Goal: Communication & Community: Participate in discussion

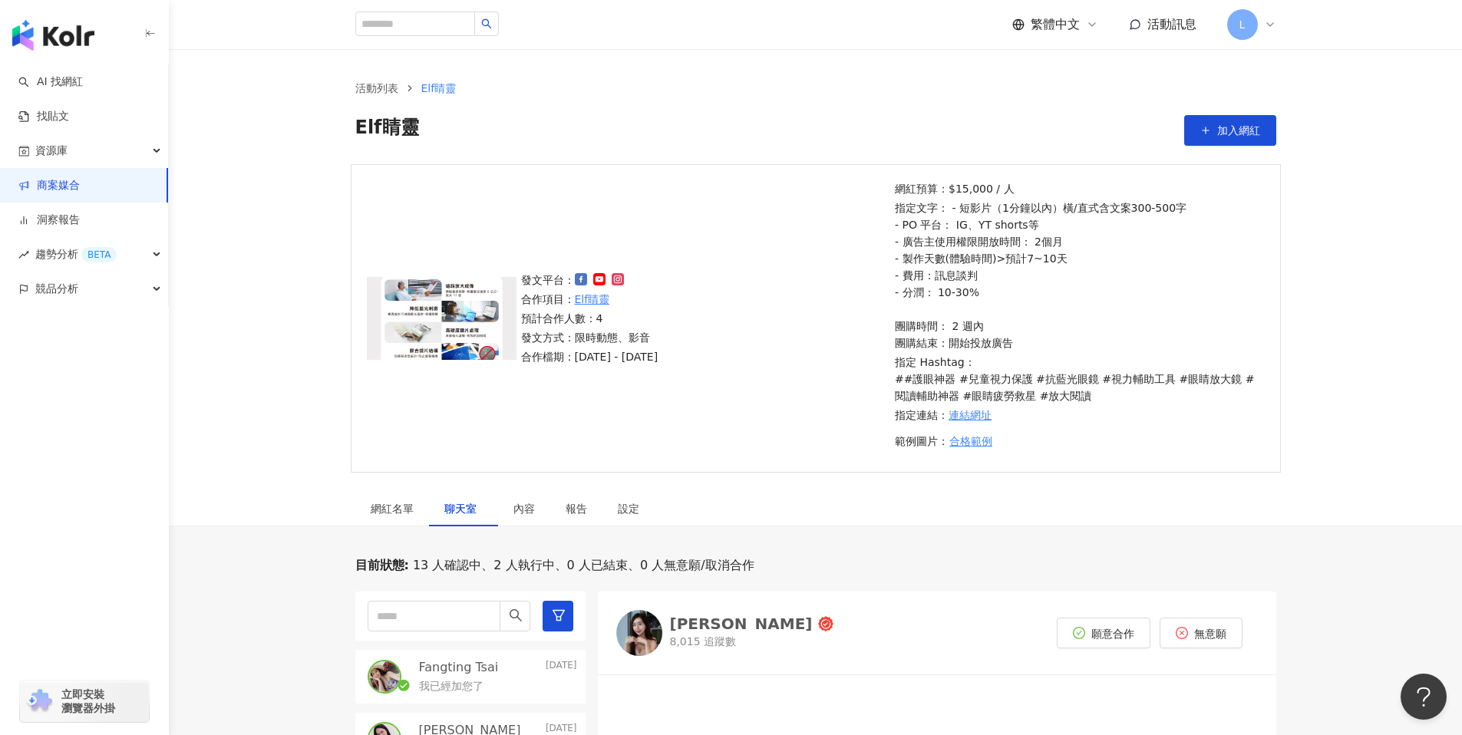
click at [65, 178] on link "商案媒合" at bounding box center [48, 185] width 61 height 15
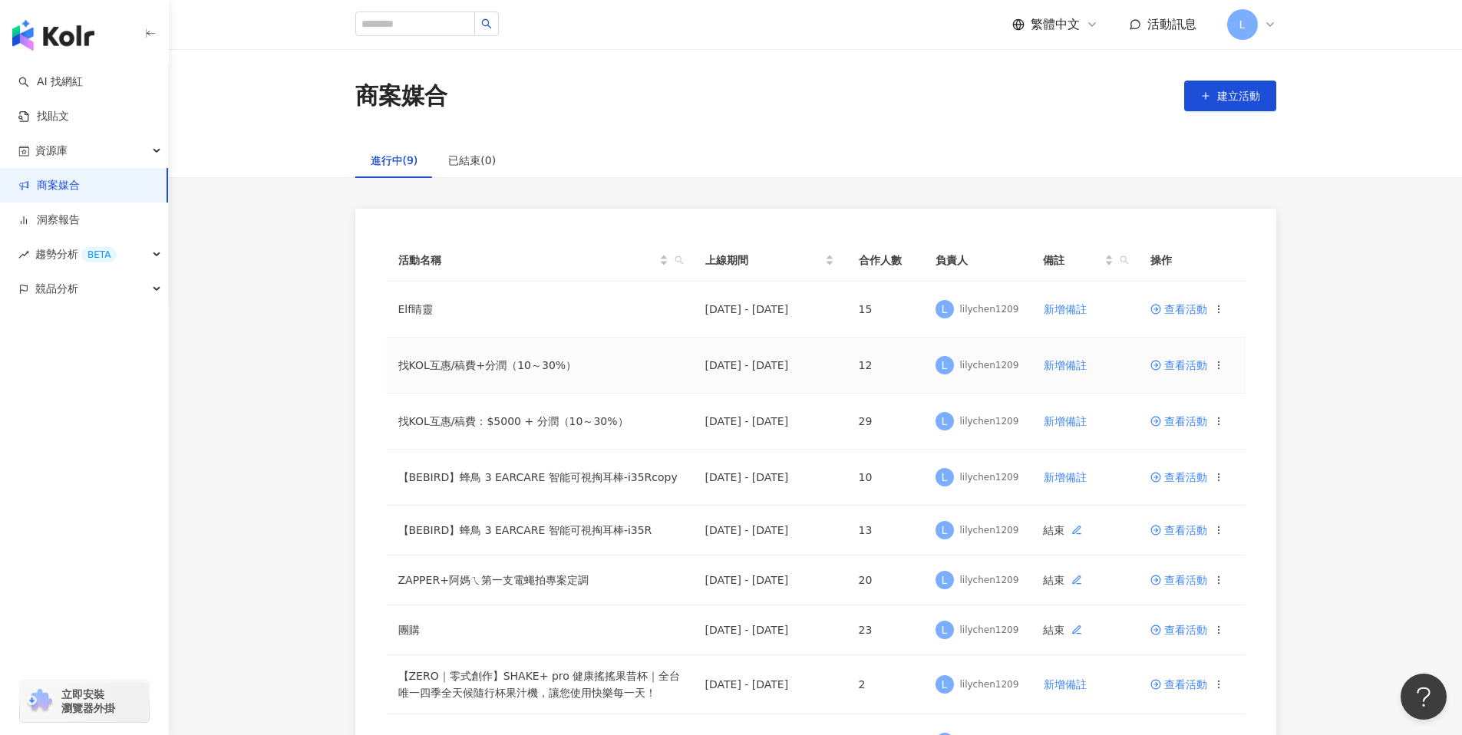
click at [1185, 364] on span "查看活動" at bounding box center [1179, 365] width 57 height 11
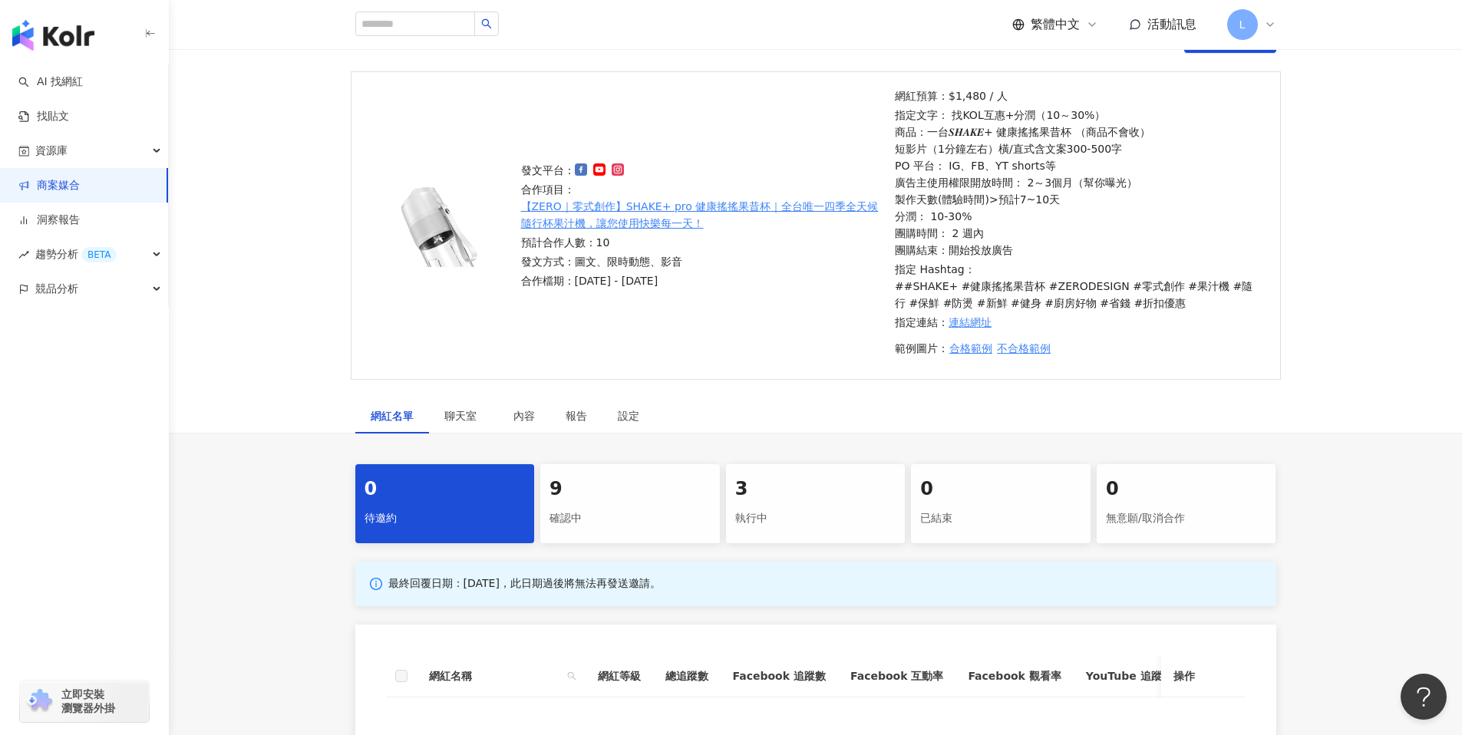
scroll to position [397, 0]
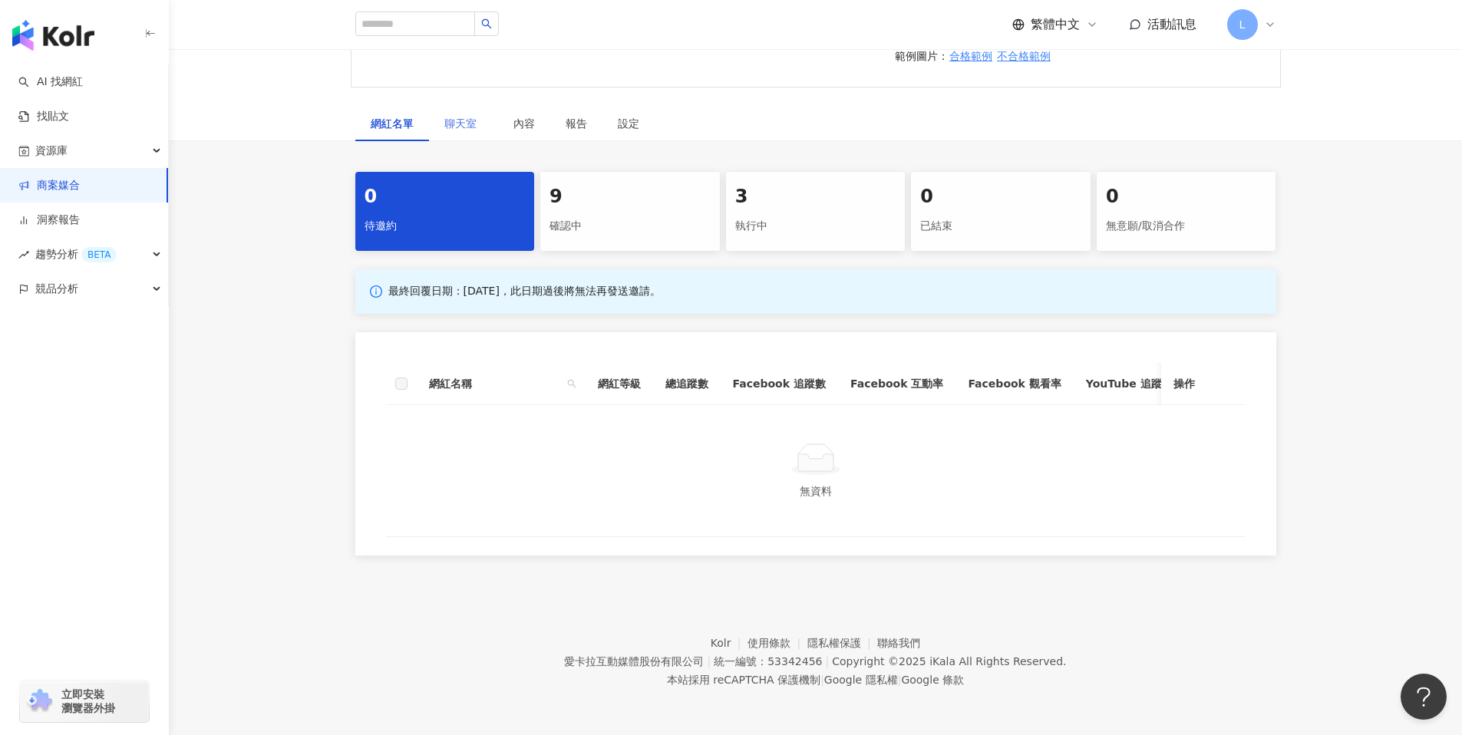
click at [442, 113] on div "聊天室" at bounding box center [463, 123] width 69 height 35
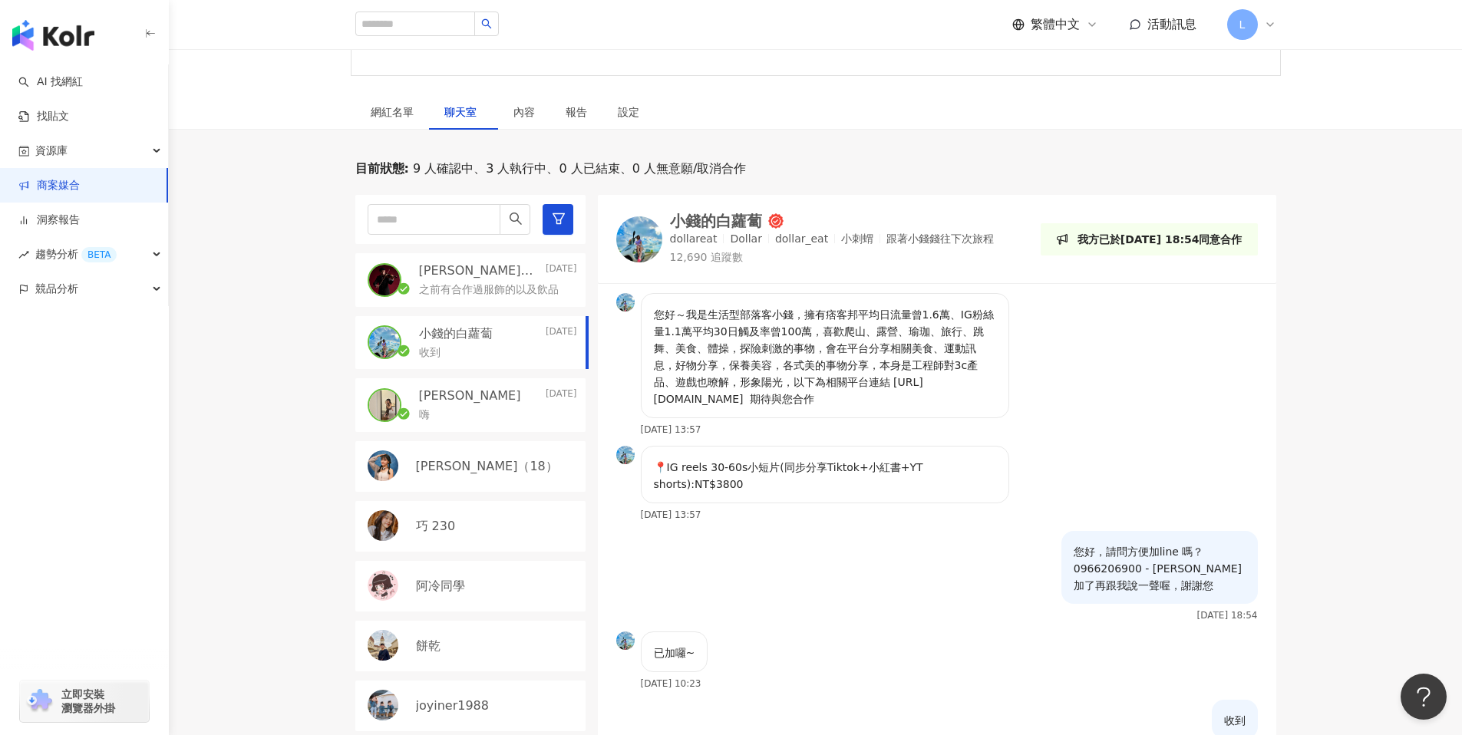
drag, startPoint x: 68, startPoint y: 183, endPoint x: 76, endPoint y: 184, distance: 8.6
click at [68, 183] on link "商案媒合" at bounding box center [48, 185] width 61 height 15
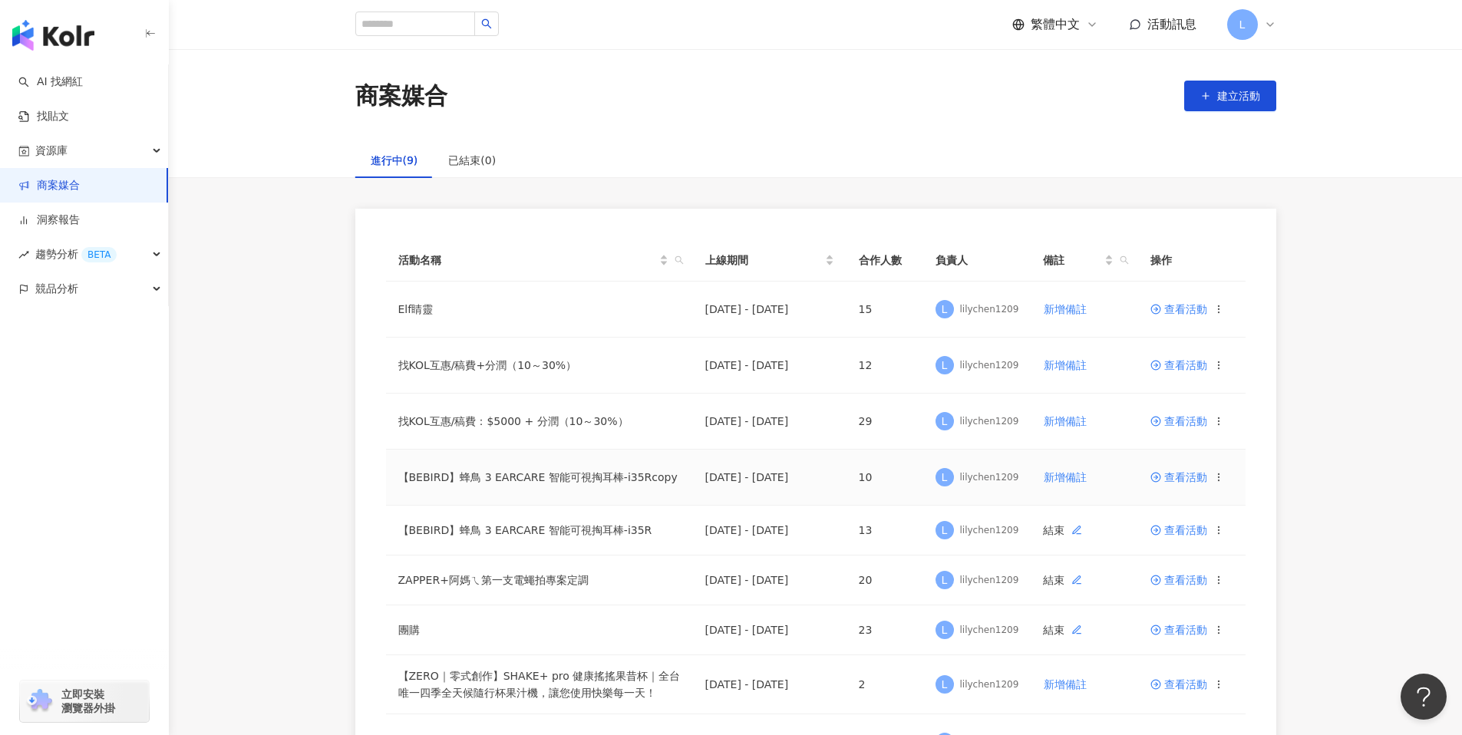
click at [1168, 468] on td "查看活動" at bounding box center [1191, 478] width 107 height 56
click at [1178, 484] on td "查看活動" at bounding box center [1191, 478] width 107 height 56
click at [1178, 481] on span "查看活動" at bounding box center [1179, 477] width 57 height 11
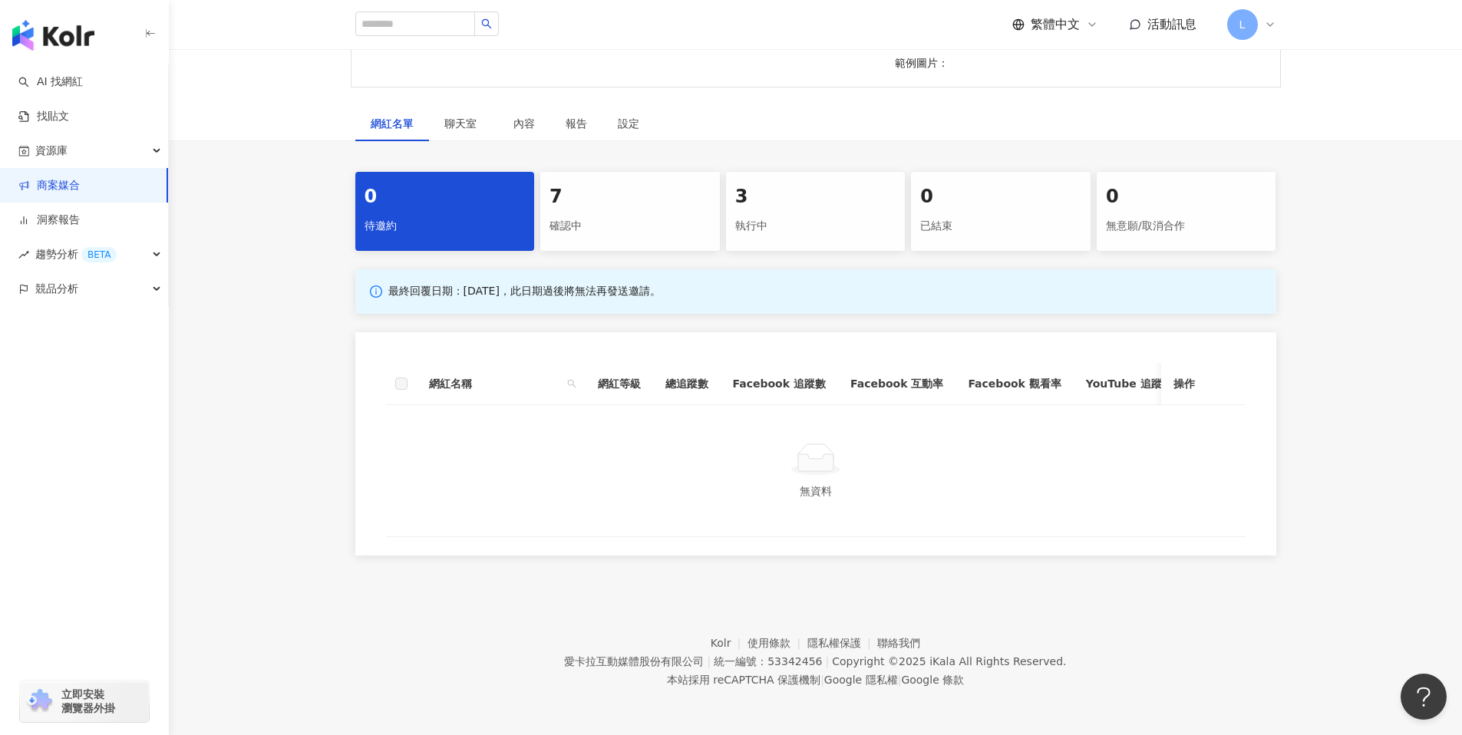
scroll to position [417, 0]
click at [454, 119] on div "聊天室" at bounding box center [463, 123] width 38 height 17
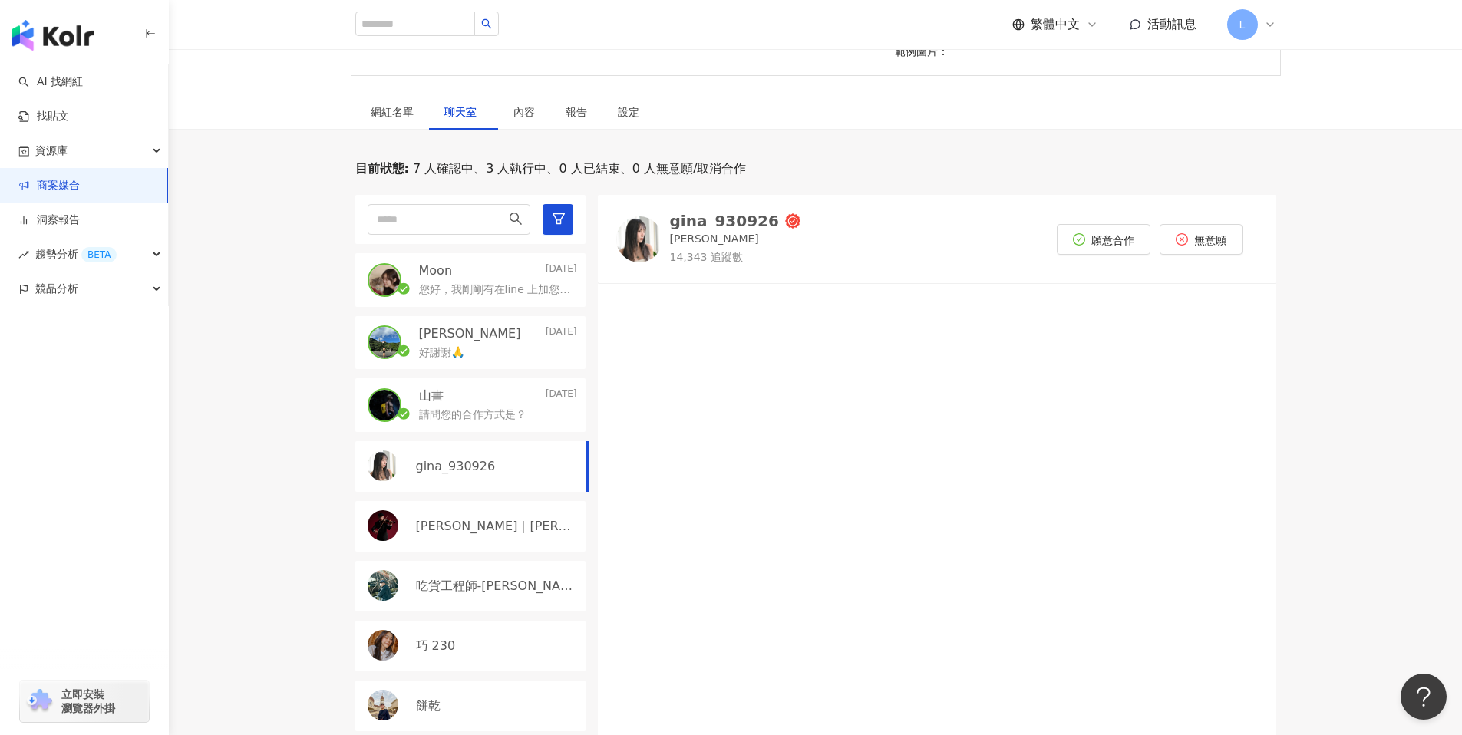
click at [471, 466] on p "gina_930926" at bounding box center [456, 466] width 80 height 17
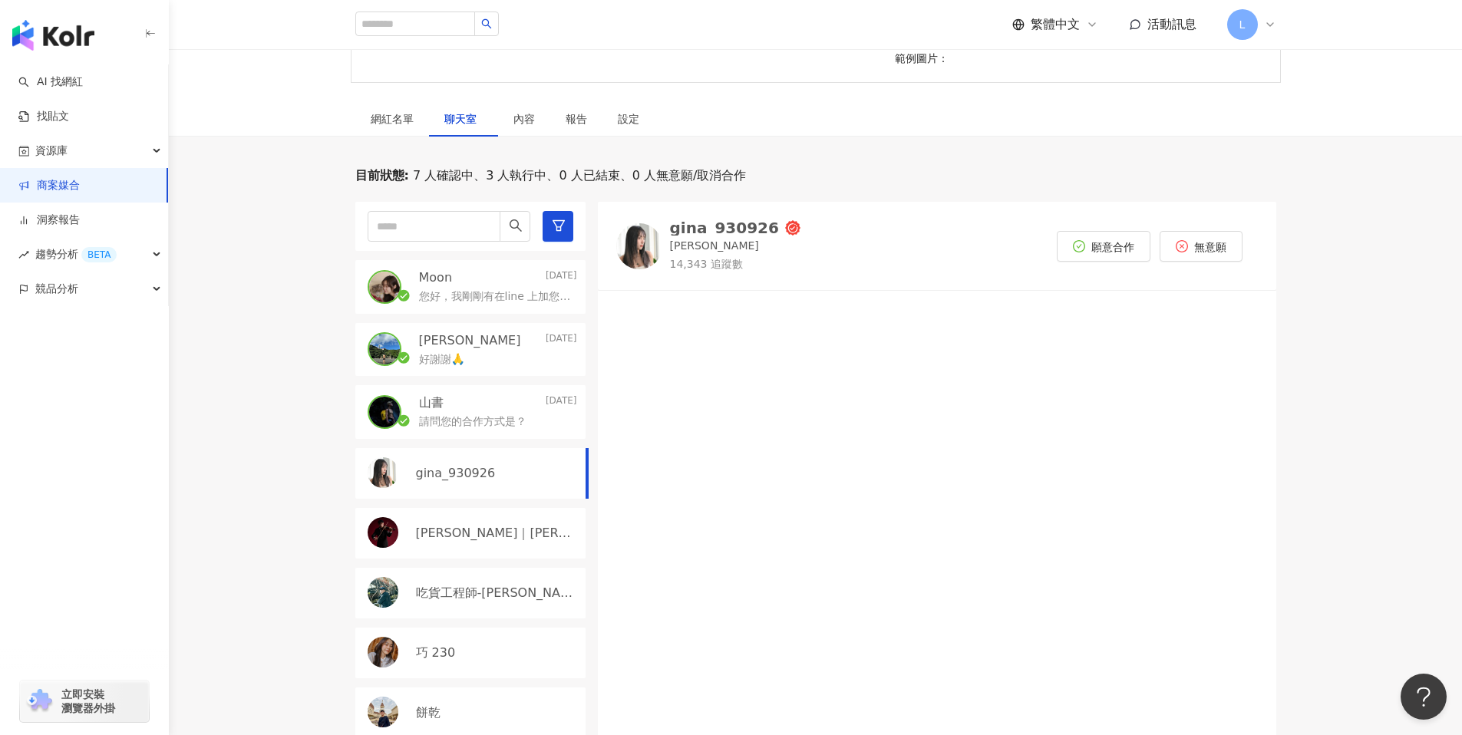
click at [80, 179] on link "商案媒合" at bounding box center [48, 185] width 61 height 15
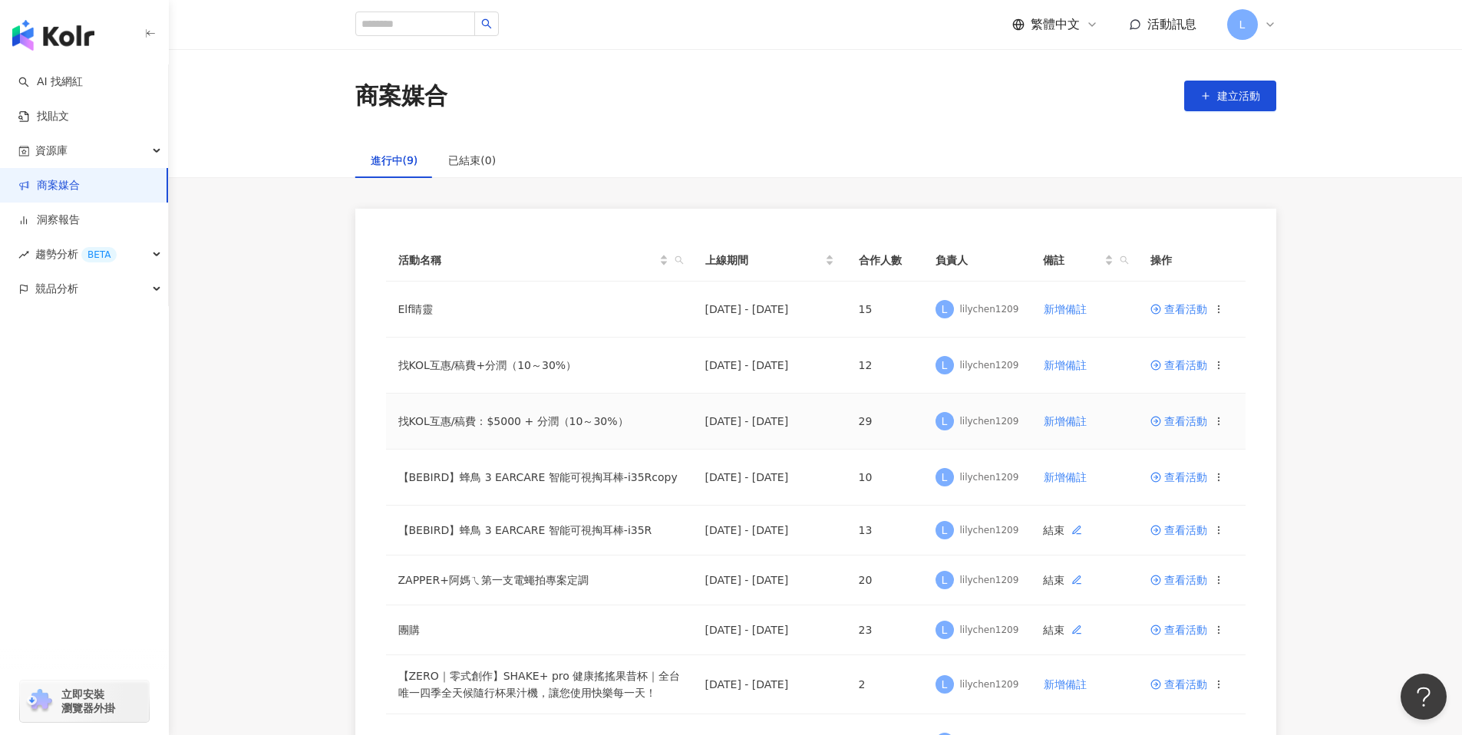
click at [1177, 419] on span "查看活動" at bounding box center [1179, 421] width 57 height 11
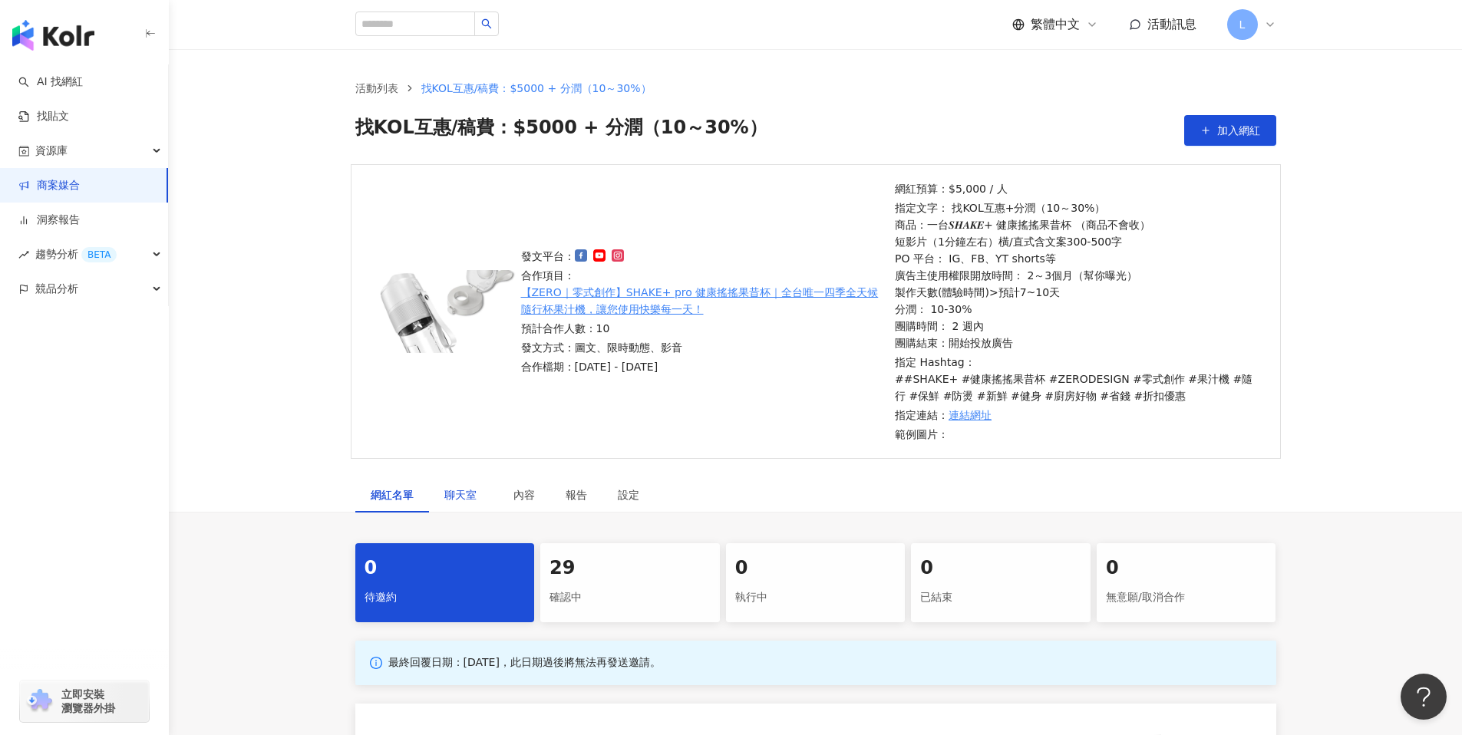
click at [466, 495] on span "聊天室" at bounding box center [463, 495] width 38 height 11
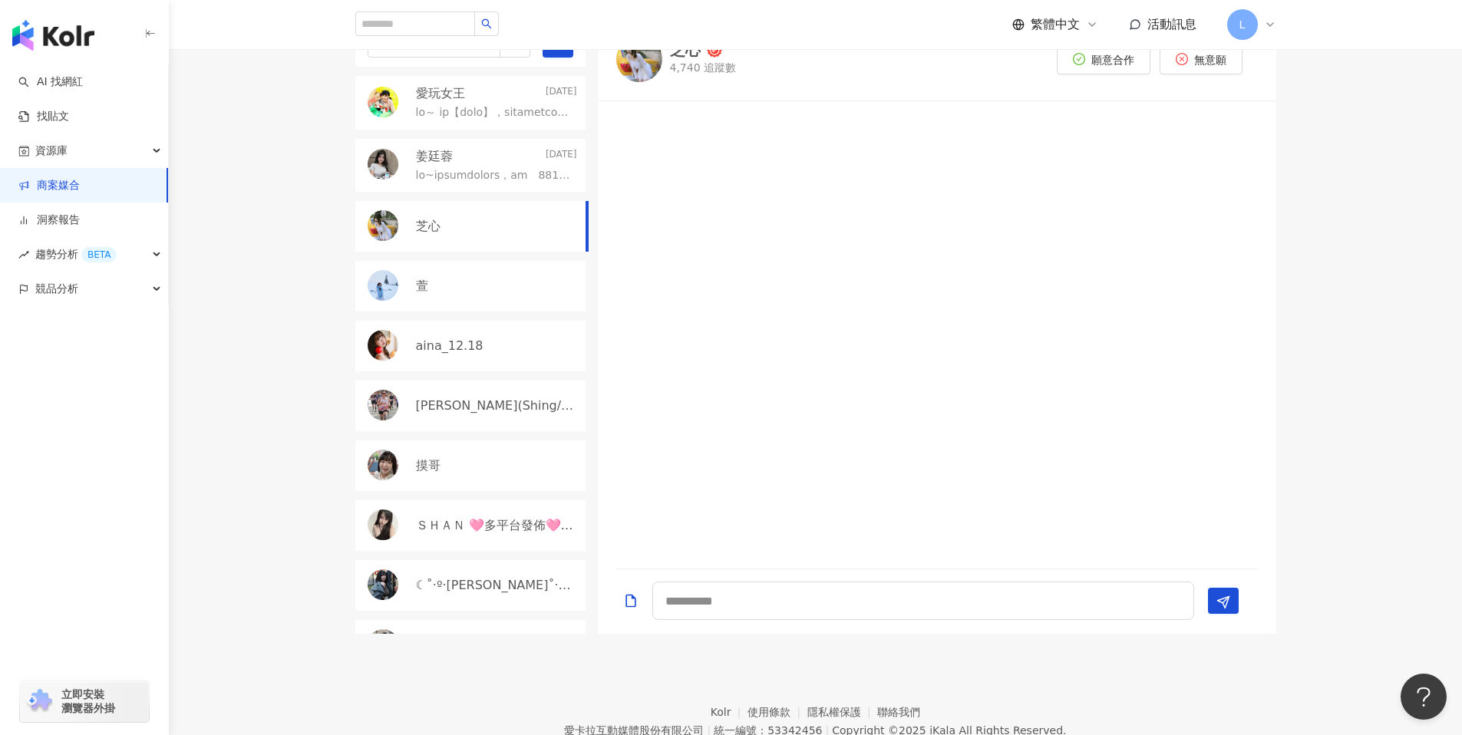
click at [80, 178] on link "商案媒合" at bounding box center [48, 185] width 61 height 15
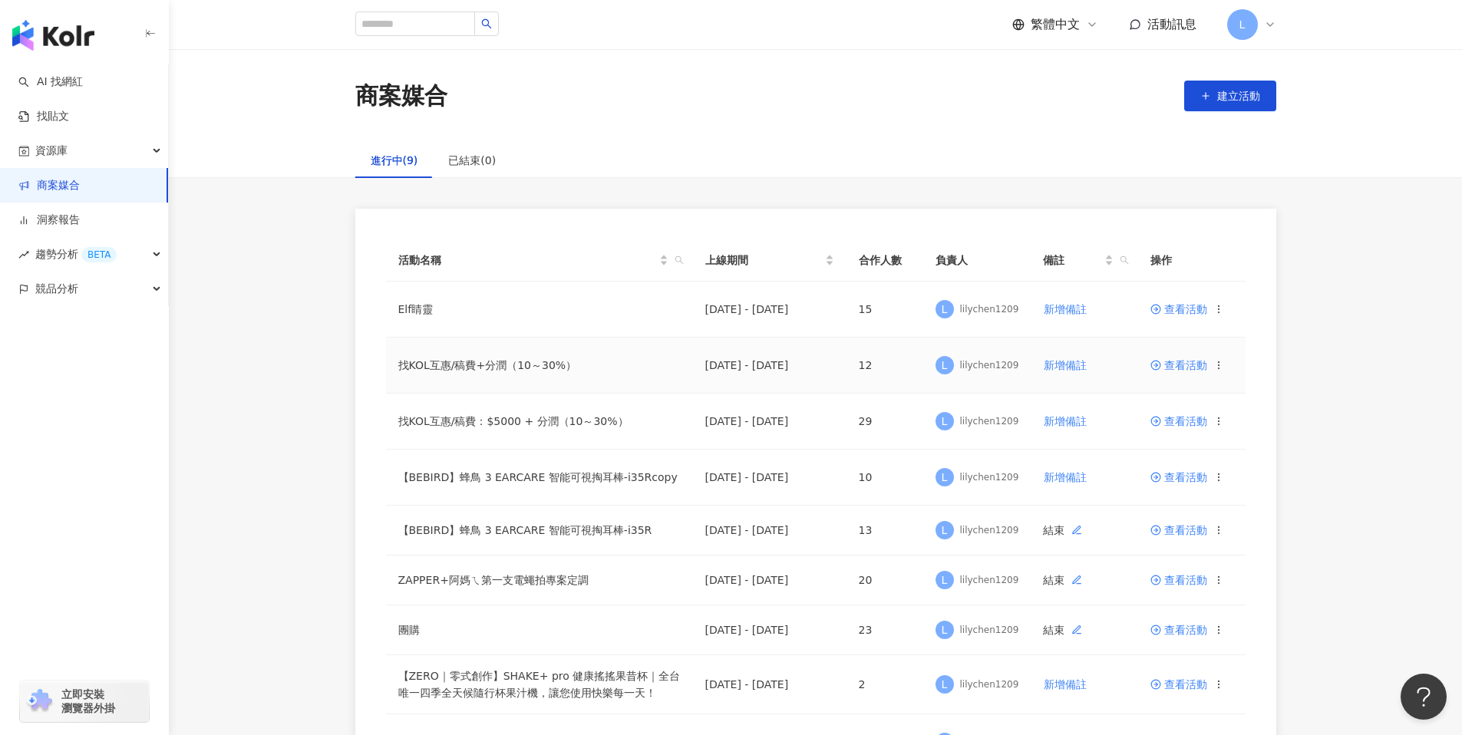
drag, startPoint x: 1162, startPoint y: 362, endPoint x: 1169, endPoint y: 363, distance: 7.7
click at [1162, 362] on span at bounding box center [1158, 365] width 14 height 12
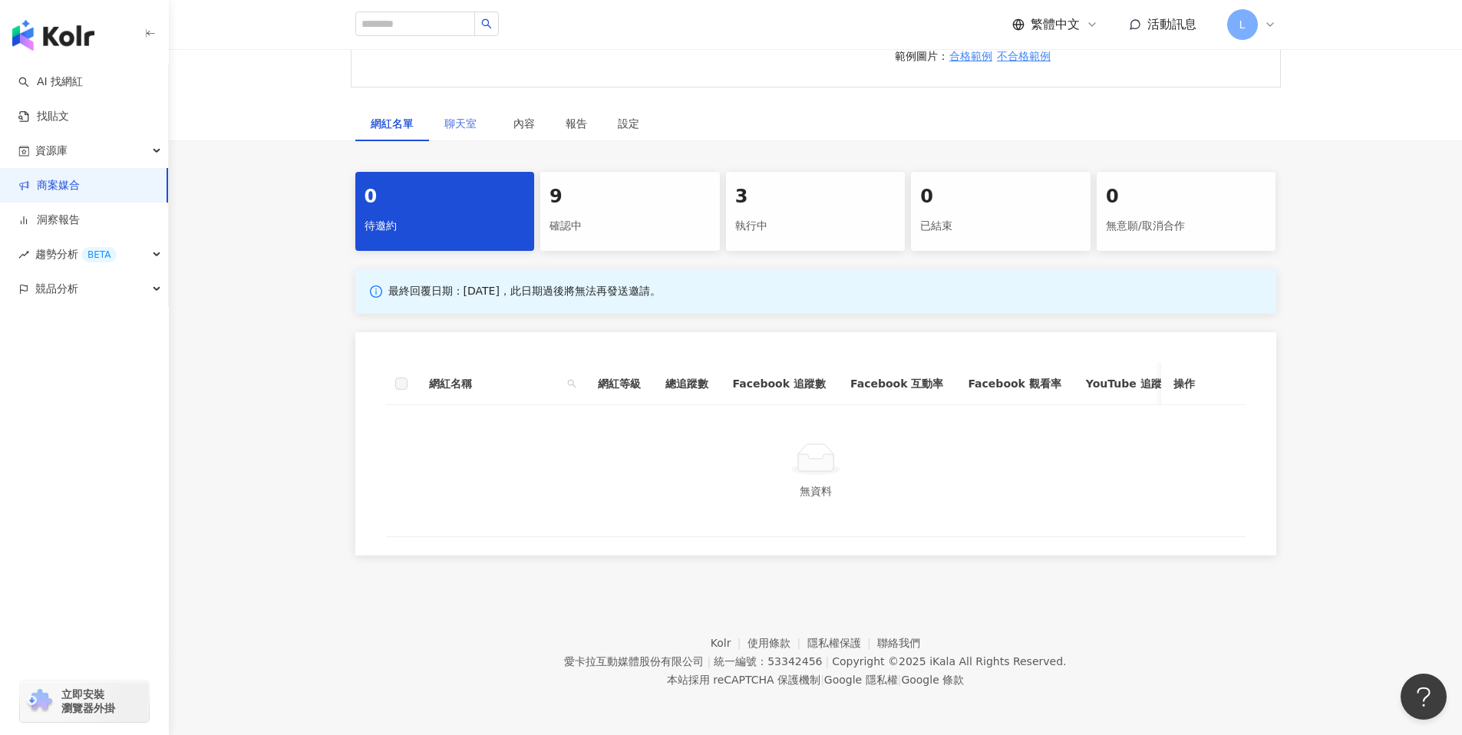
click at [473, 121] on div "聊天室" at bounding box center [463, 123] width 69 height 35
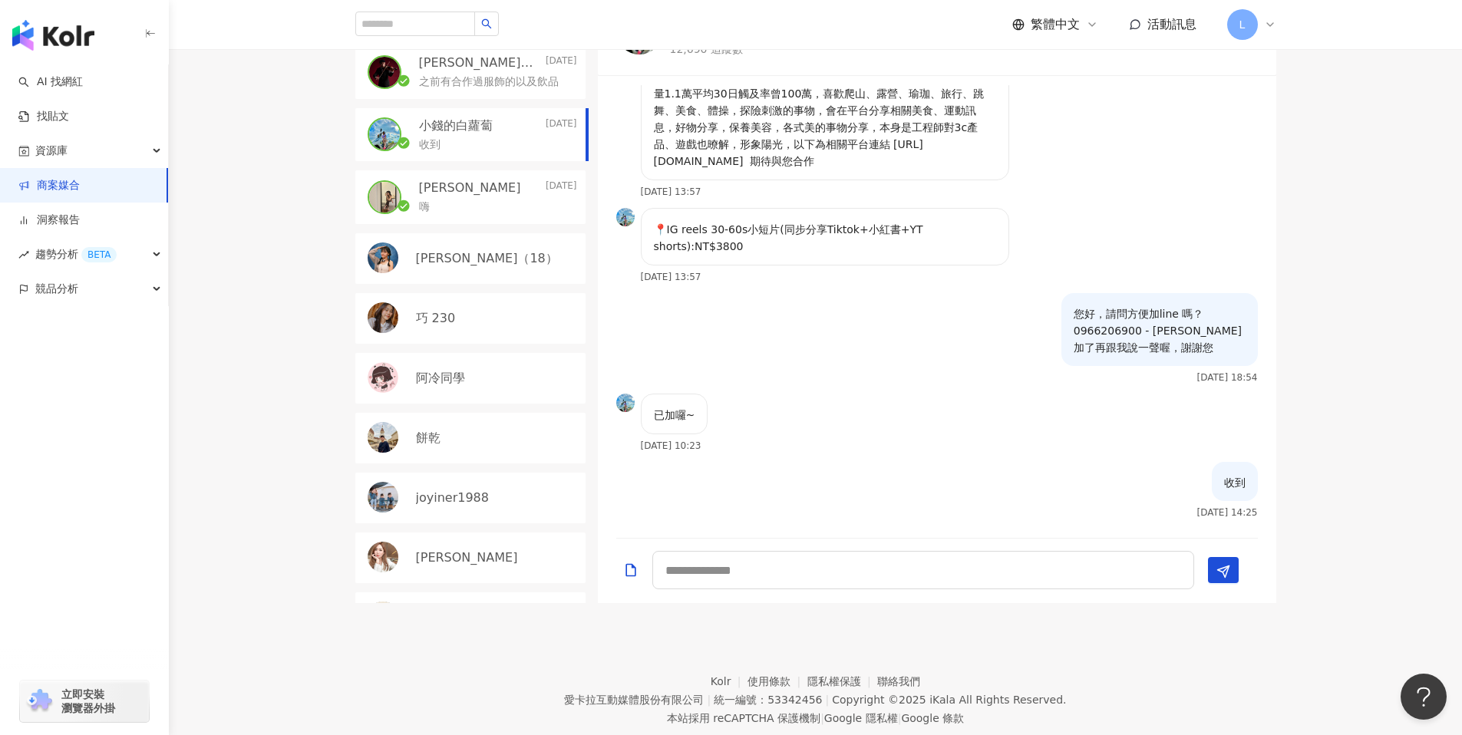
scroll to position [434, 0]
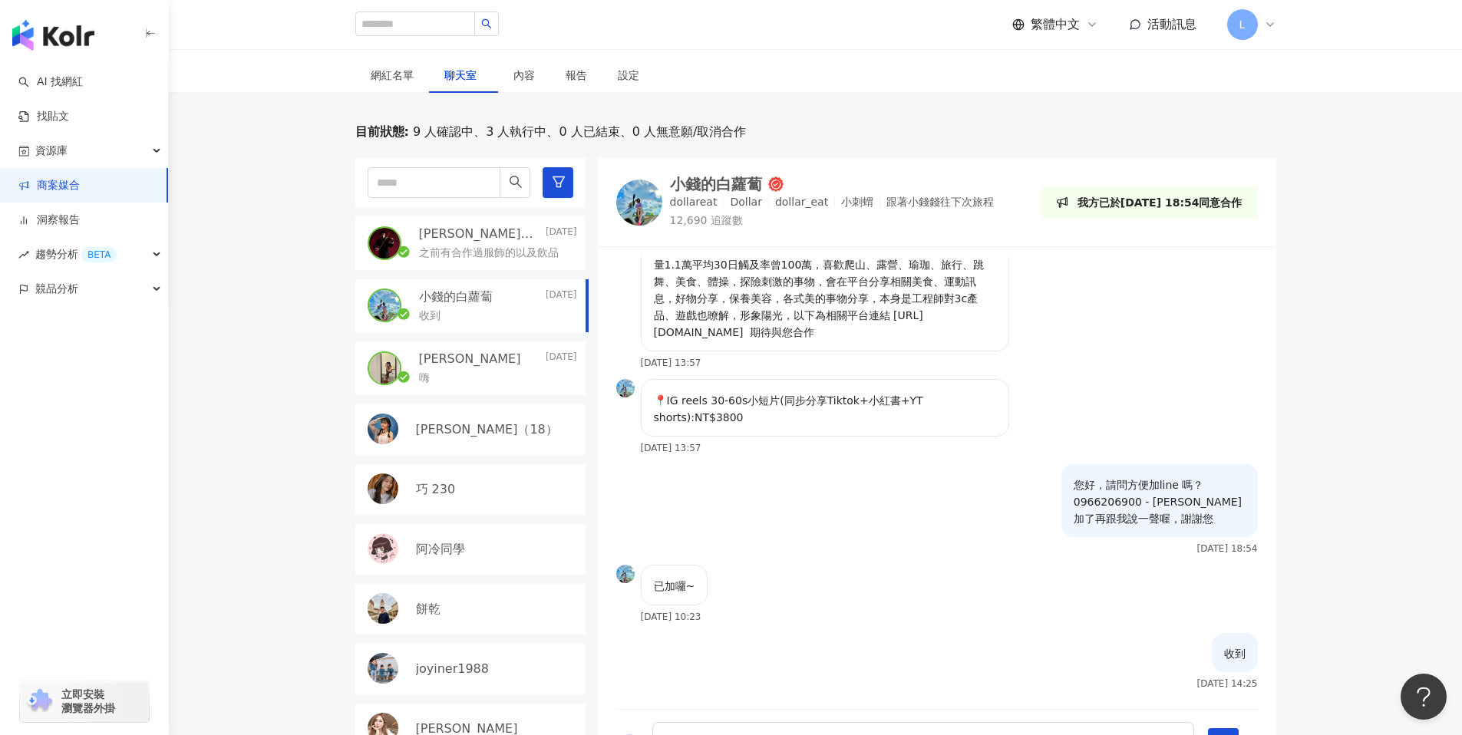
click at [483, 422] on div "[PERSON_NAME]（18）" at bounding box center [496, 429] width 161 height 17
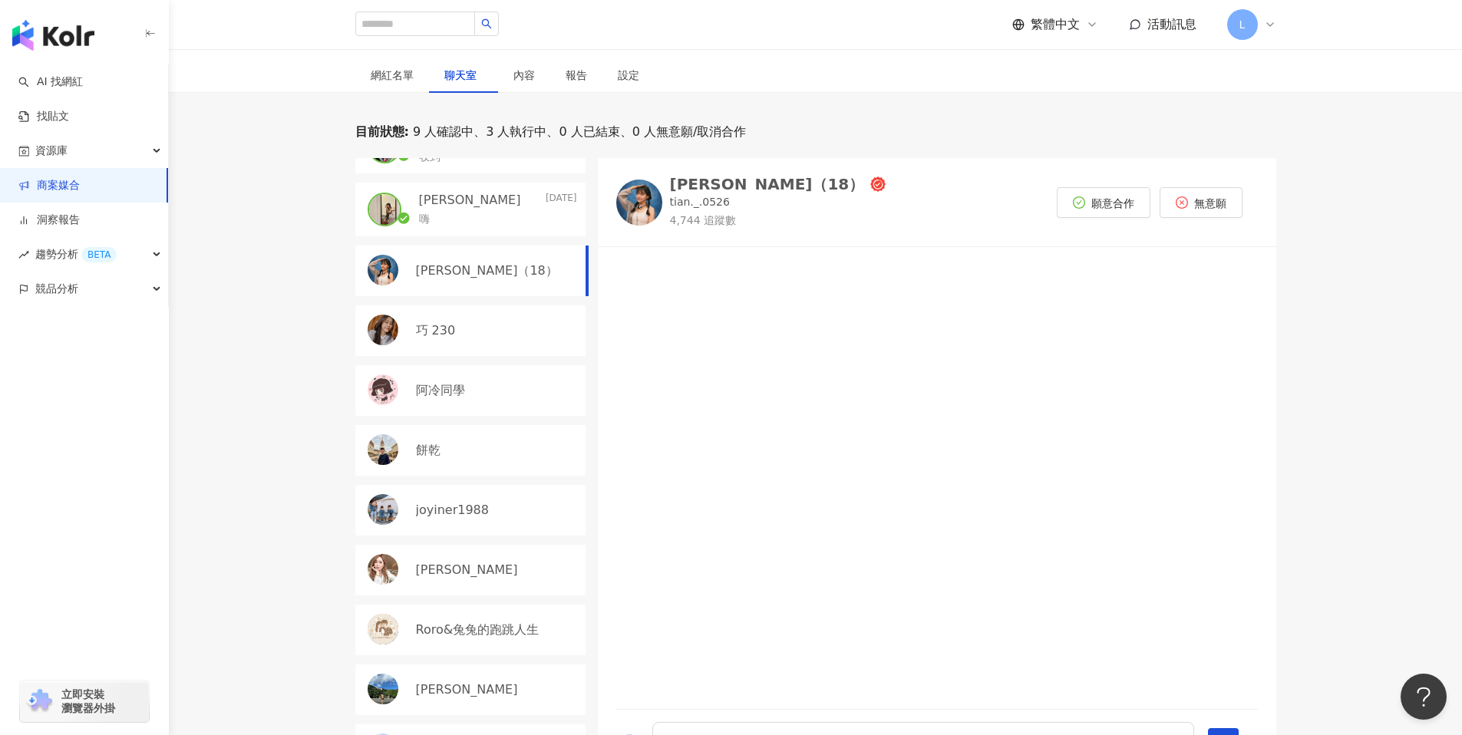
scroll to position [160, 0]
click at [476, 328] on div "巧 230" at bounding box center [496, 330] width 161 height 17
click at [80, 190] on link "商案媒合" at bounding box center [48, 185] width 61 height 15
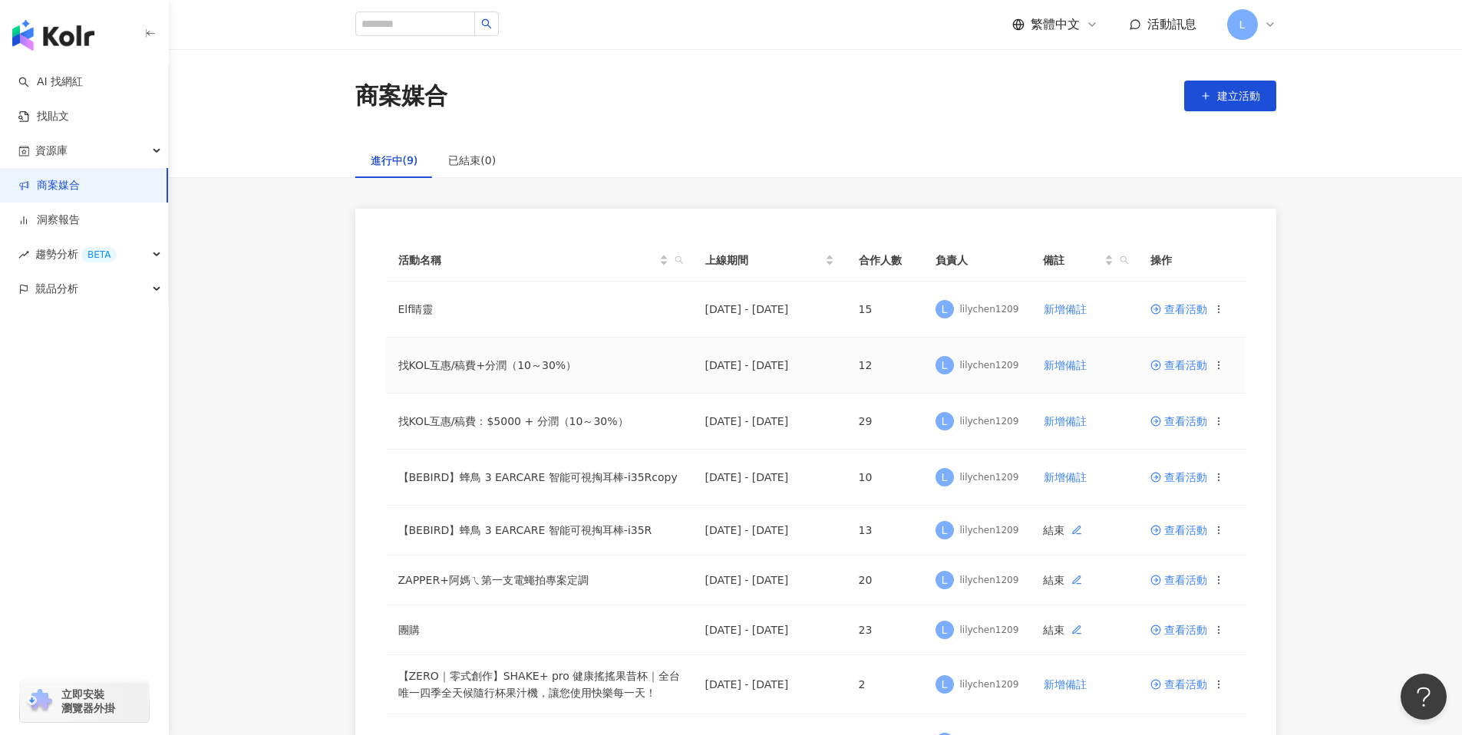
click at [1198, 362] on span "查看活動" at bounding box center [1179, 365] width 57 height 11
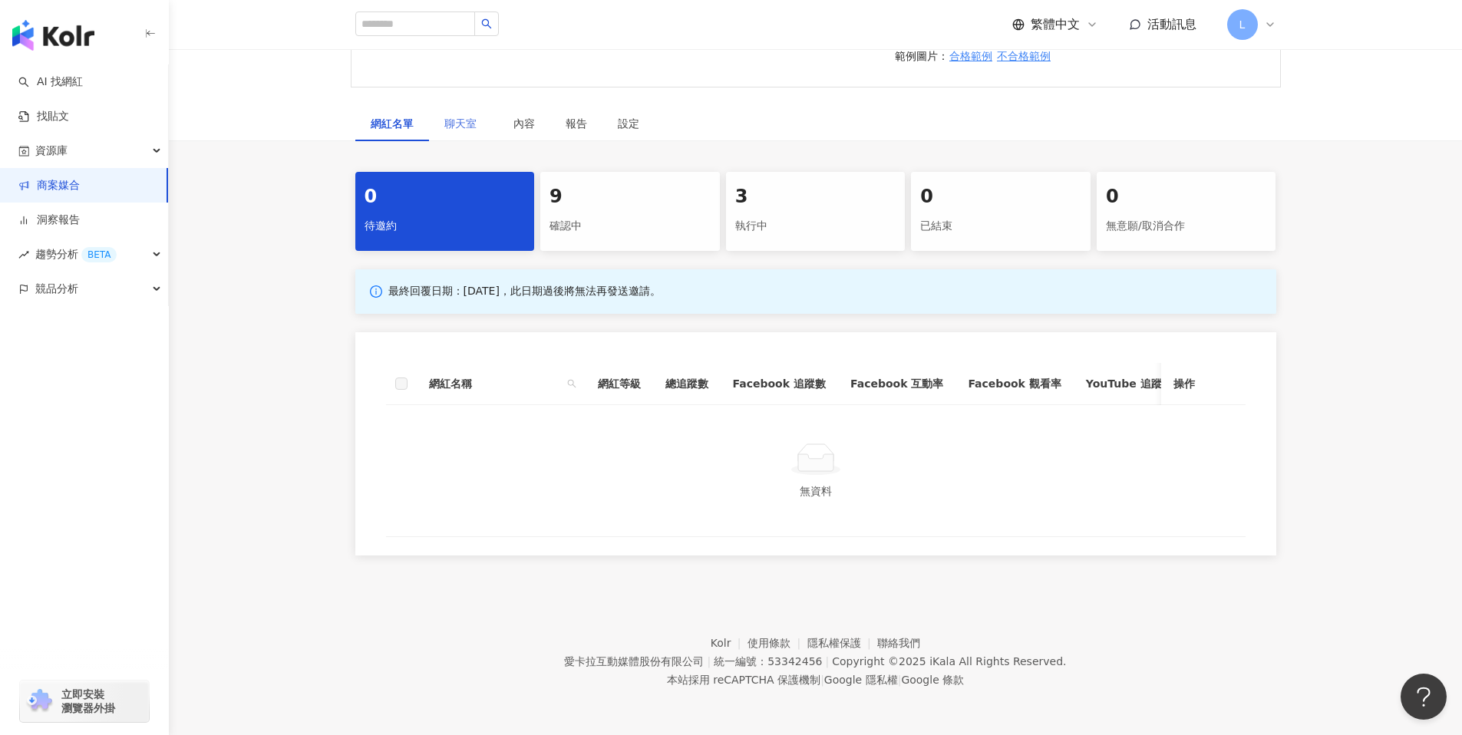
click at [443, 106] on div "聊天室" at bounding box center [463, 123] width 69 height 35
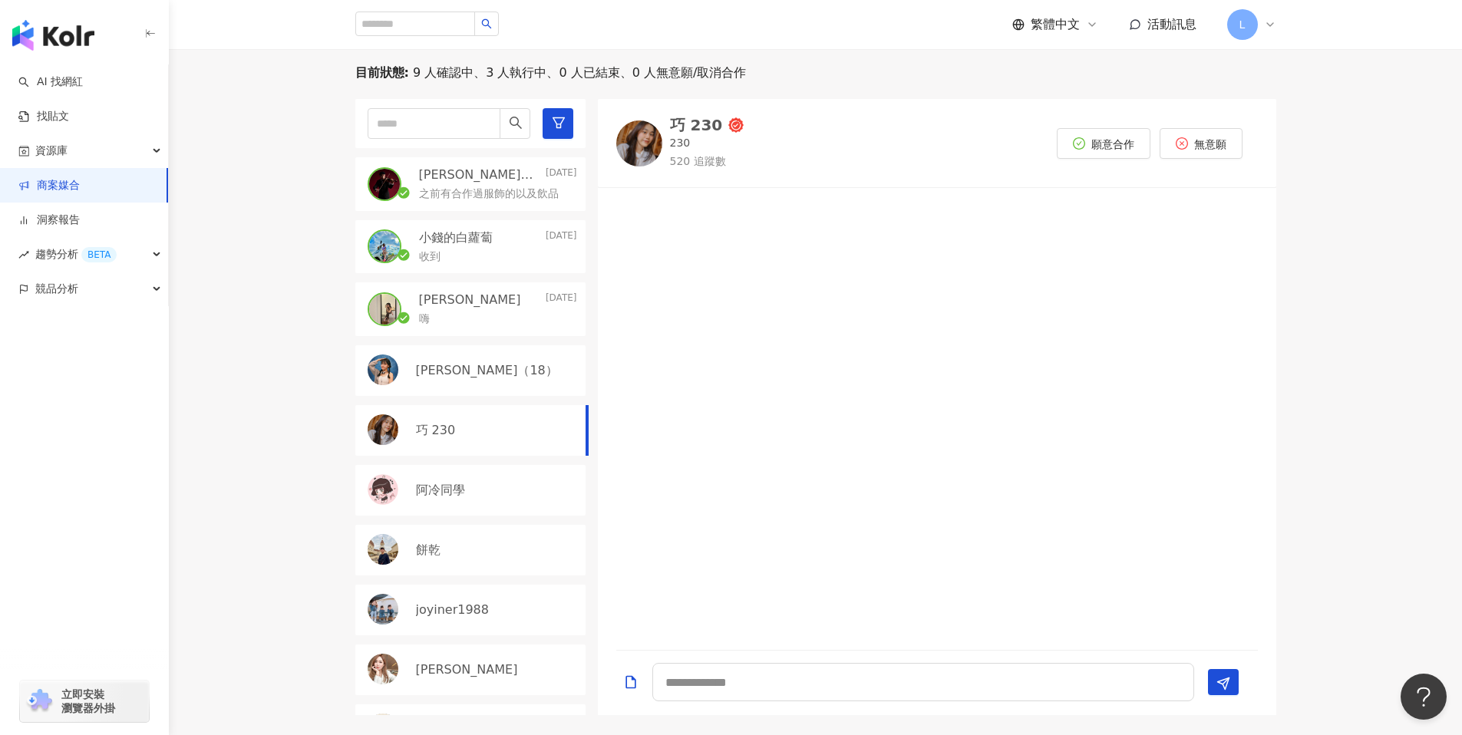
scroll to position [442, 0]
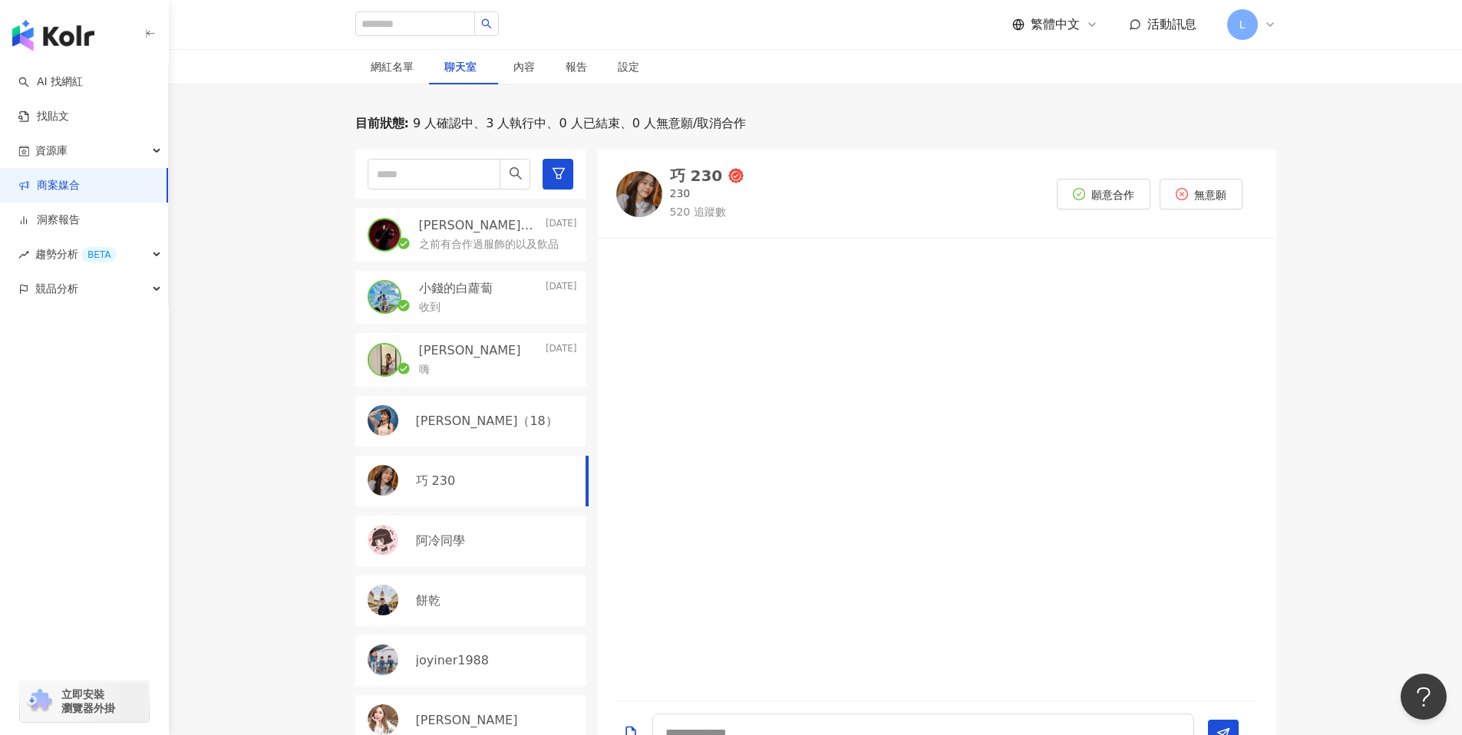
click at [501, 375] on div "嗨" at bounding box center [498, 368] width 158 height 18
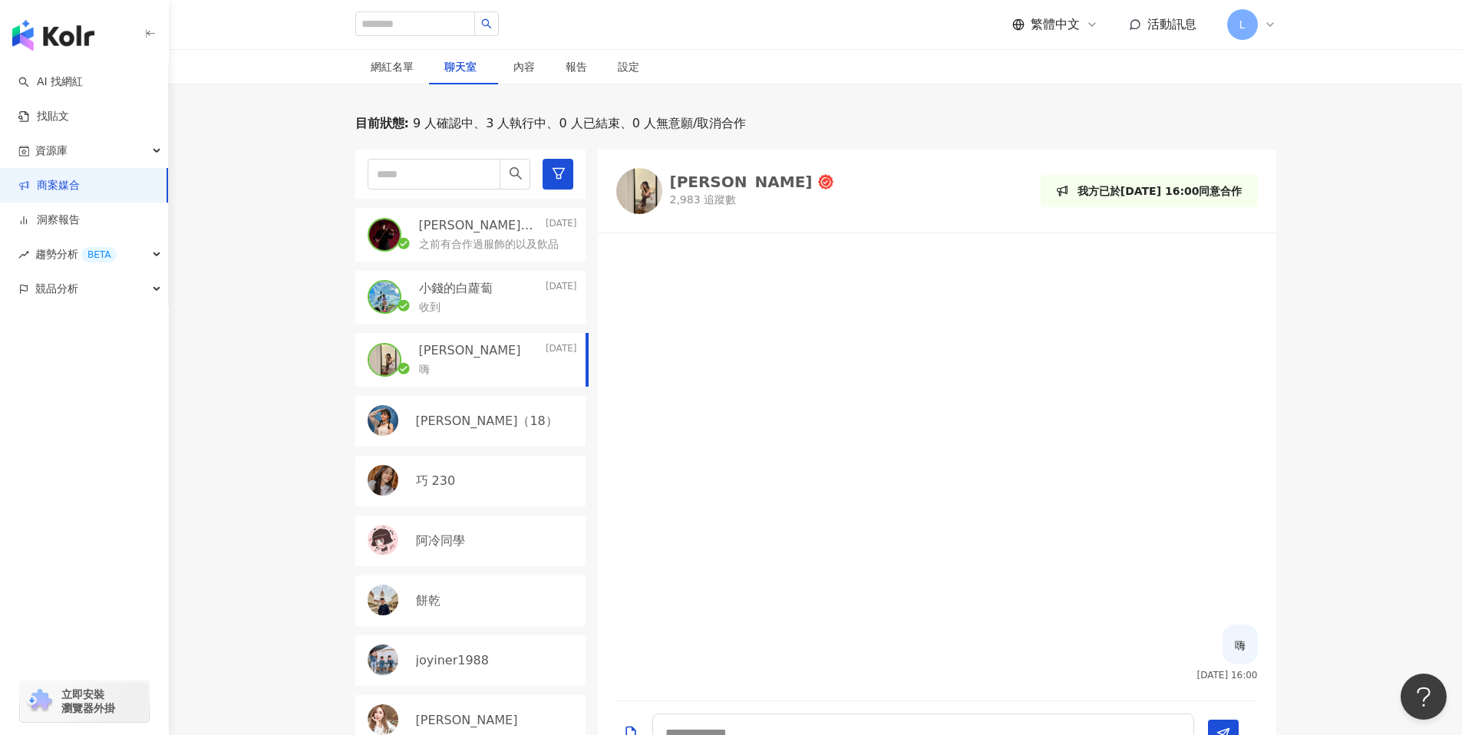
click at [460, 304] on div "收到" at bounding box center [498, 306] width 158 height 18
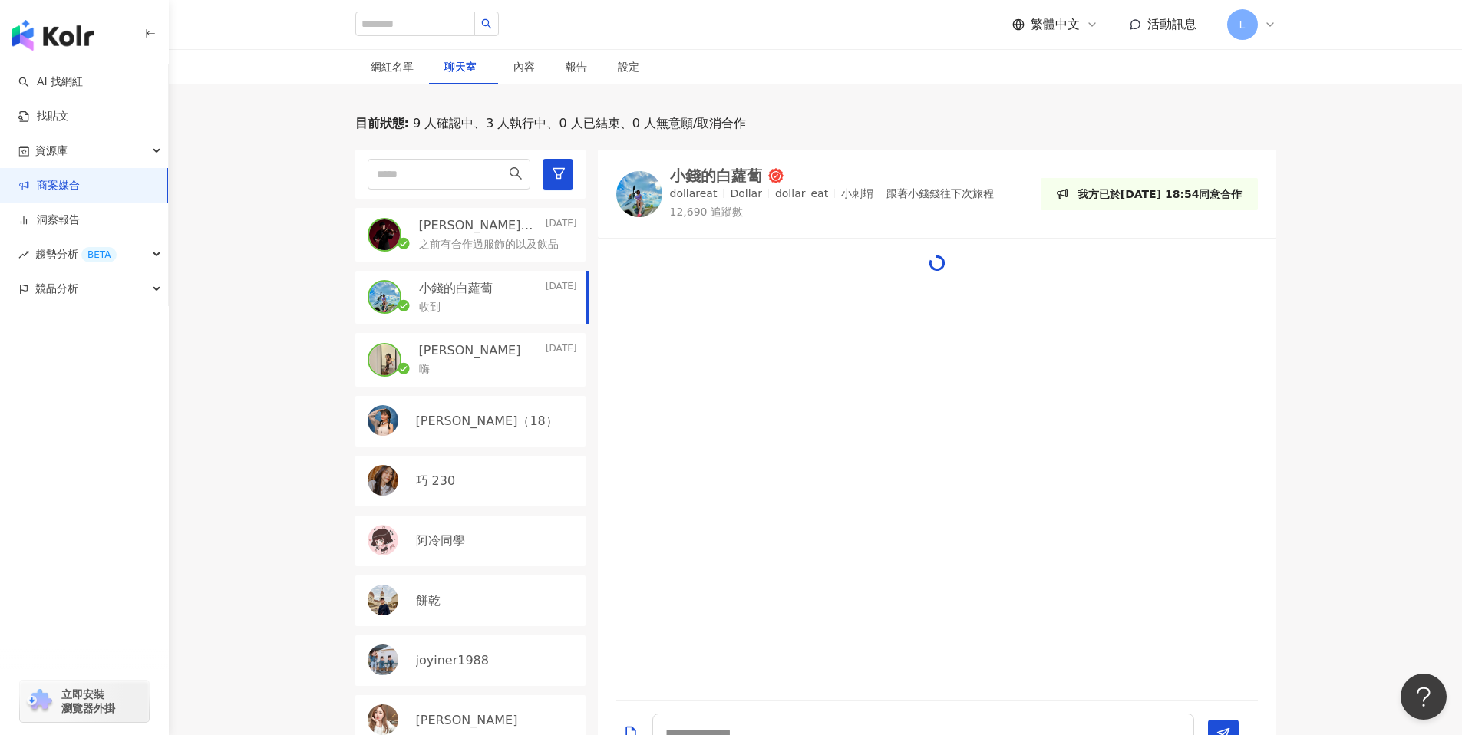
scroll to position [30, 0]
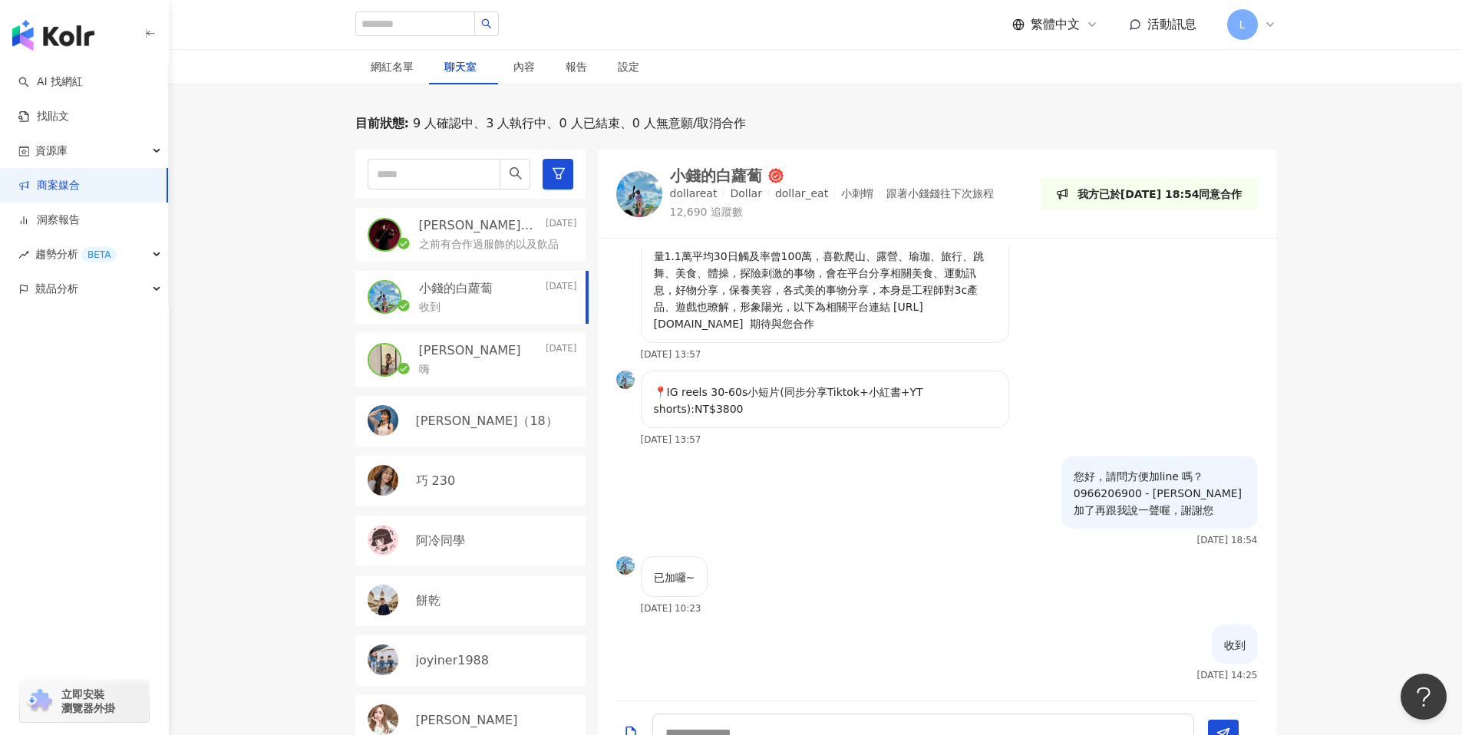
click at [501, 255] on div "[PERSON_NAME]｜[PERSON_NAME] [DATE] 之前有合作過服飾的以及飲品" at bounding box center [470, 235] width 230 height 54
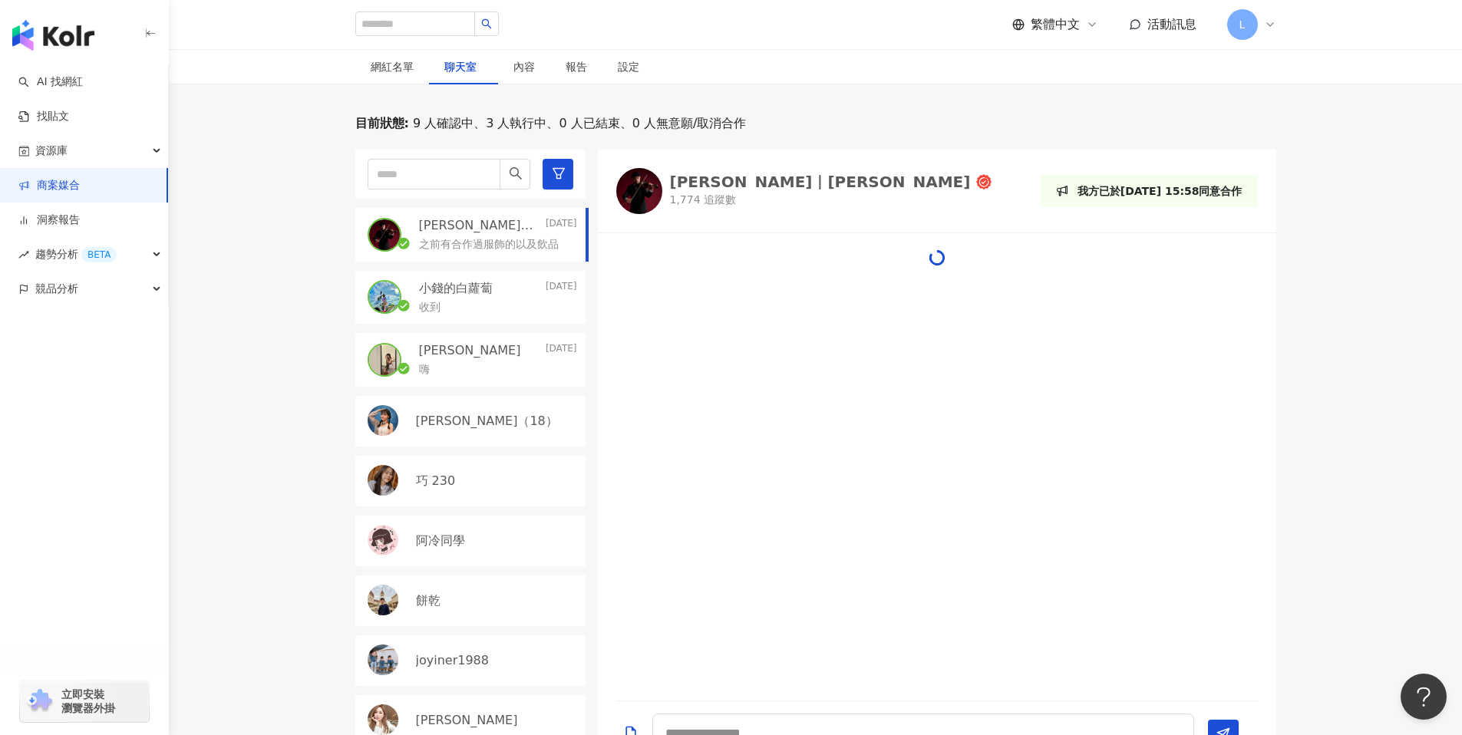
scroll to position [327, 0]
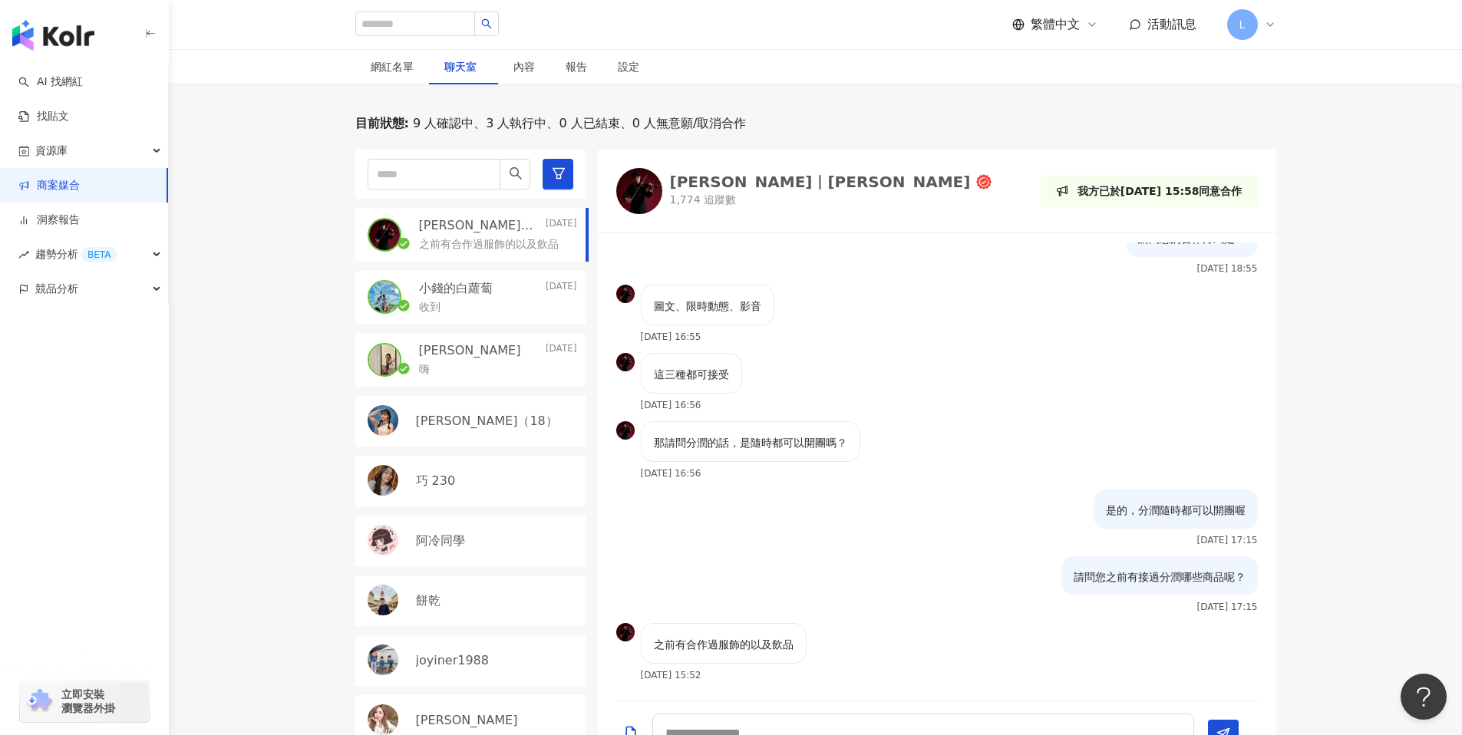
drag, startPoint x: 113, startPoint y: 167, endPoint x: 128, endPoint y: 168, distance: 15.4
click at [80, 178] on link "商案媒合" at bounding box center [48, 185] width 61 height 15
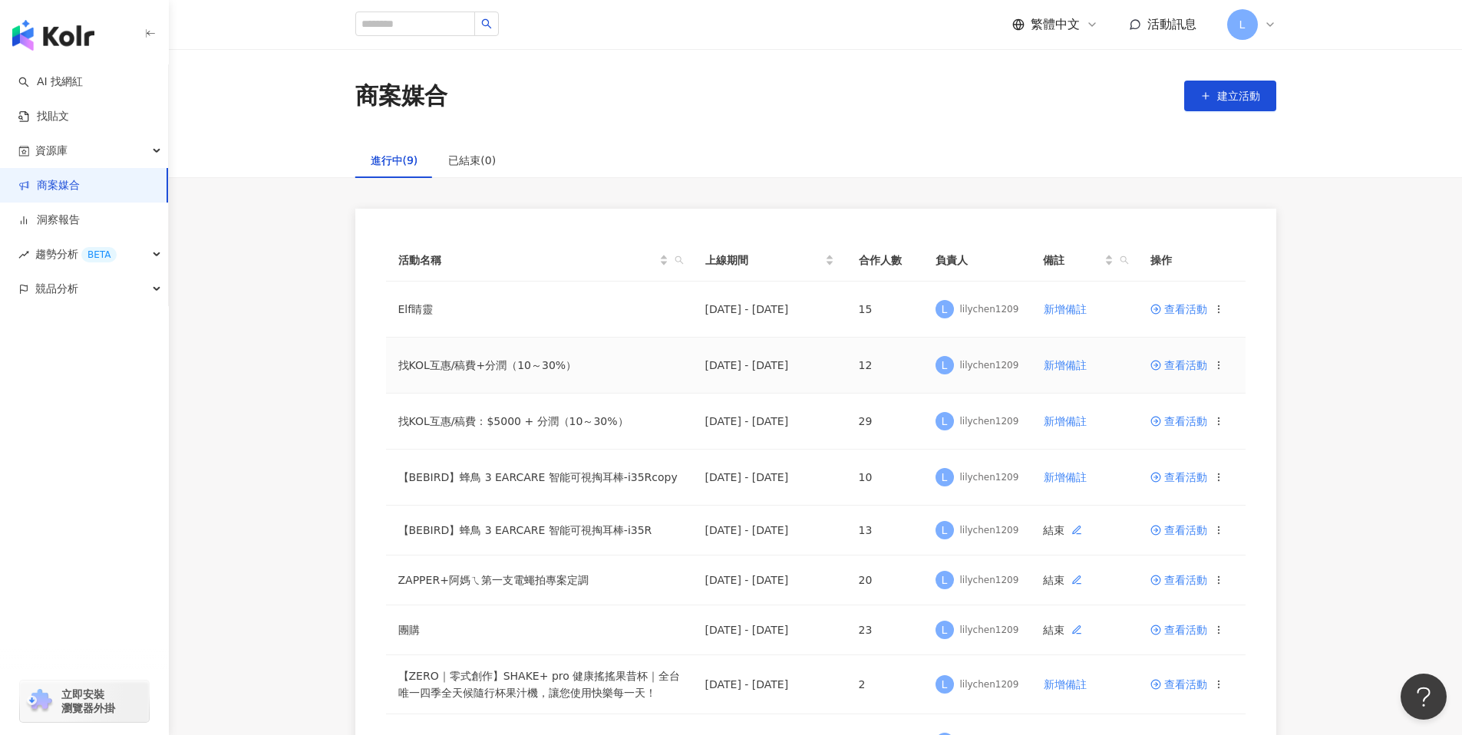
click at [1192, 358] on td "查看活動" at bounding box center [1191, 366] width 107 height 56
click at [1185, 366] on span "查看活動" at bounding box center [1179, 365] width 57 height 11
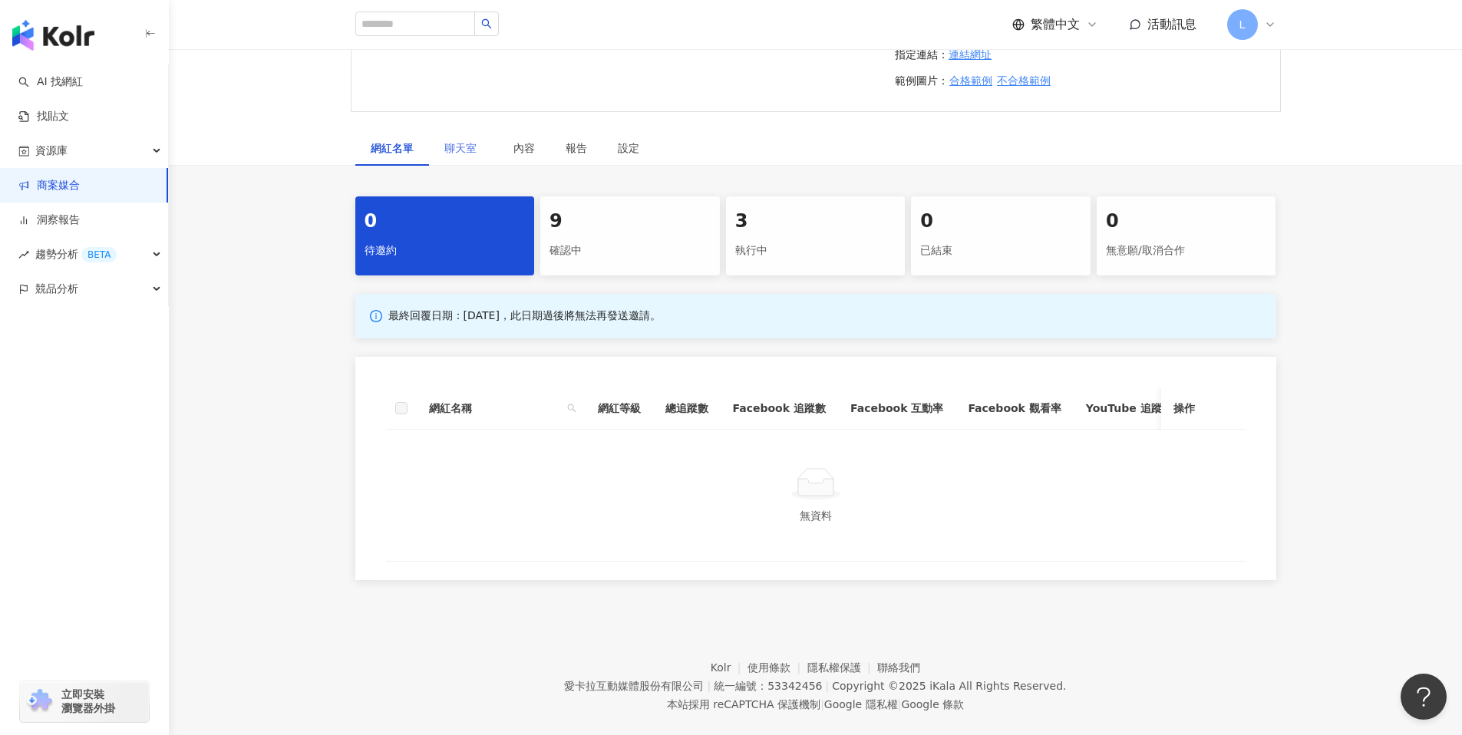
click at [471, 159] on div "聊天室" at bounding box center [463, 148] width 69 height 35
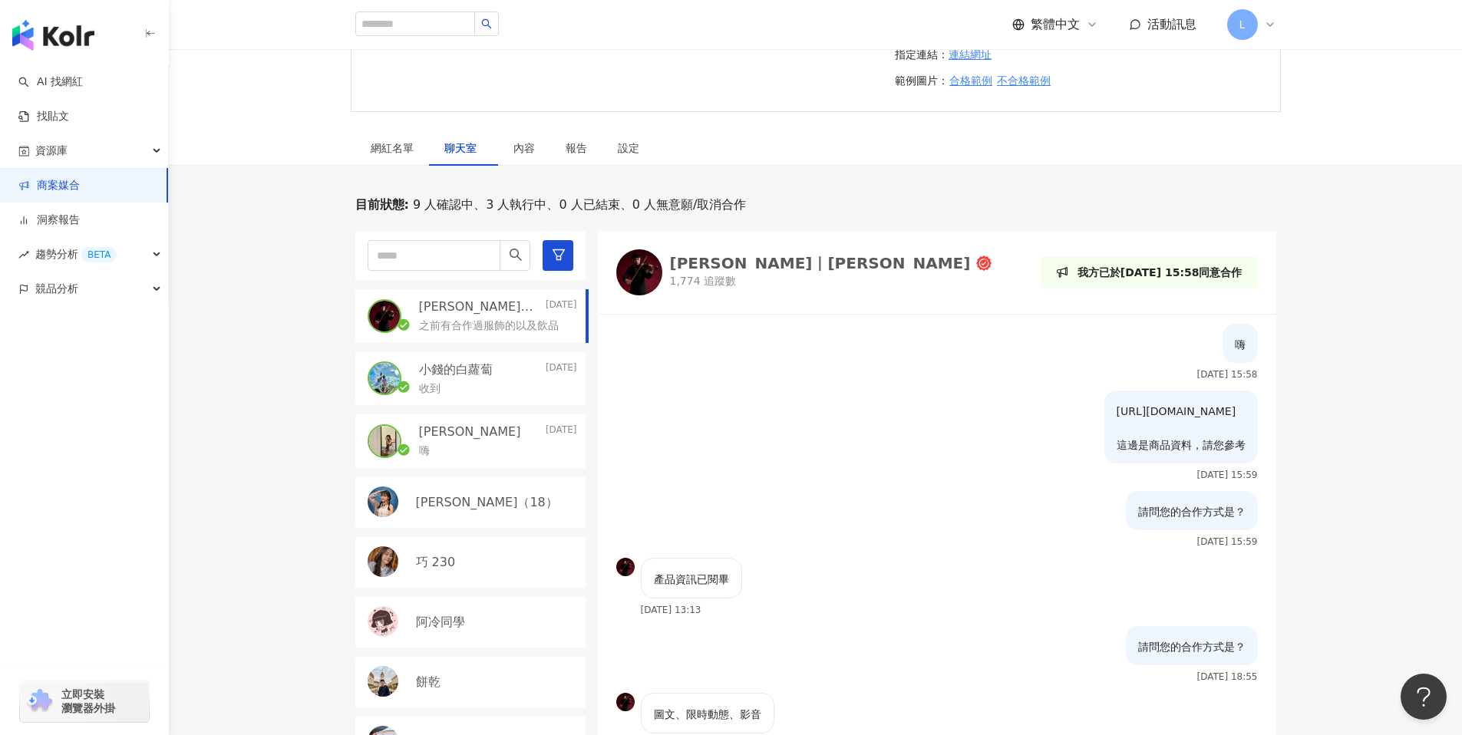
drag, startPoint x: 472, startPoint y: 485, endPoint x: 487, endPoint y: 485, distance: 15.4
click at [473, 485] on div "[PERSON_NAME]（18）" at bounding box center [470, 502] width 230 height 51
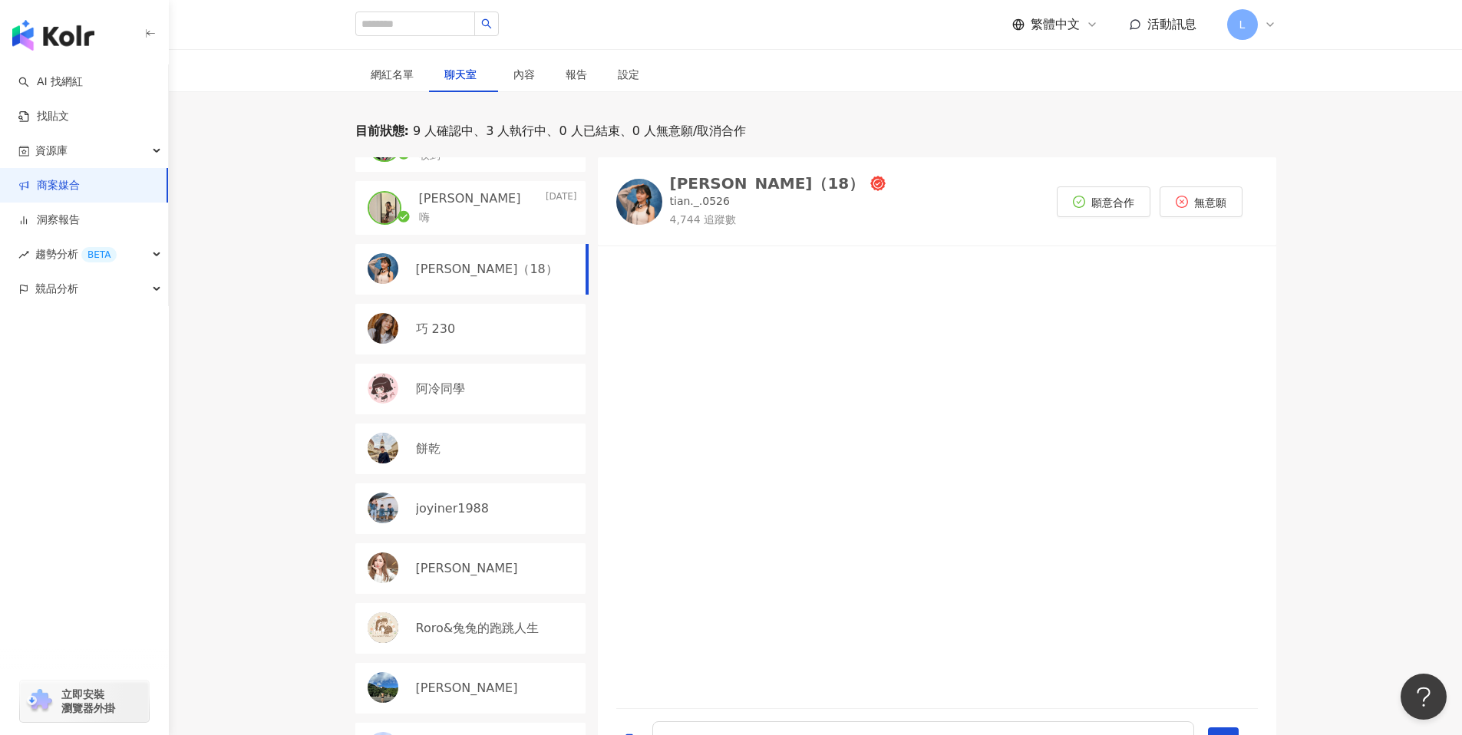
scroll to position [471, 0]
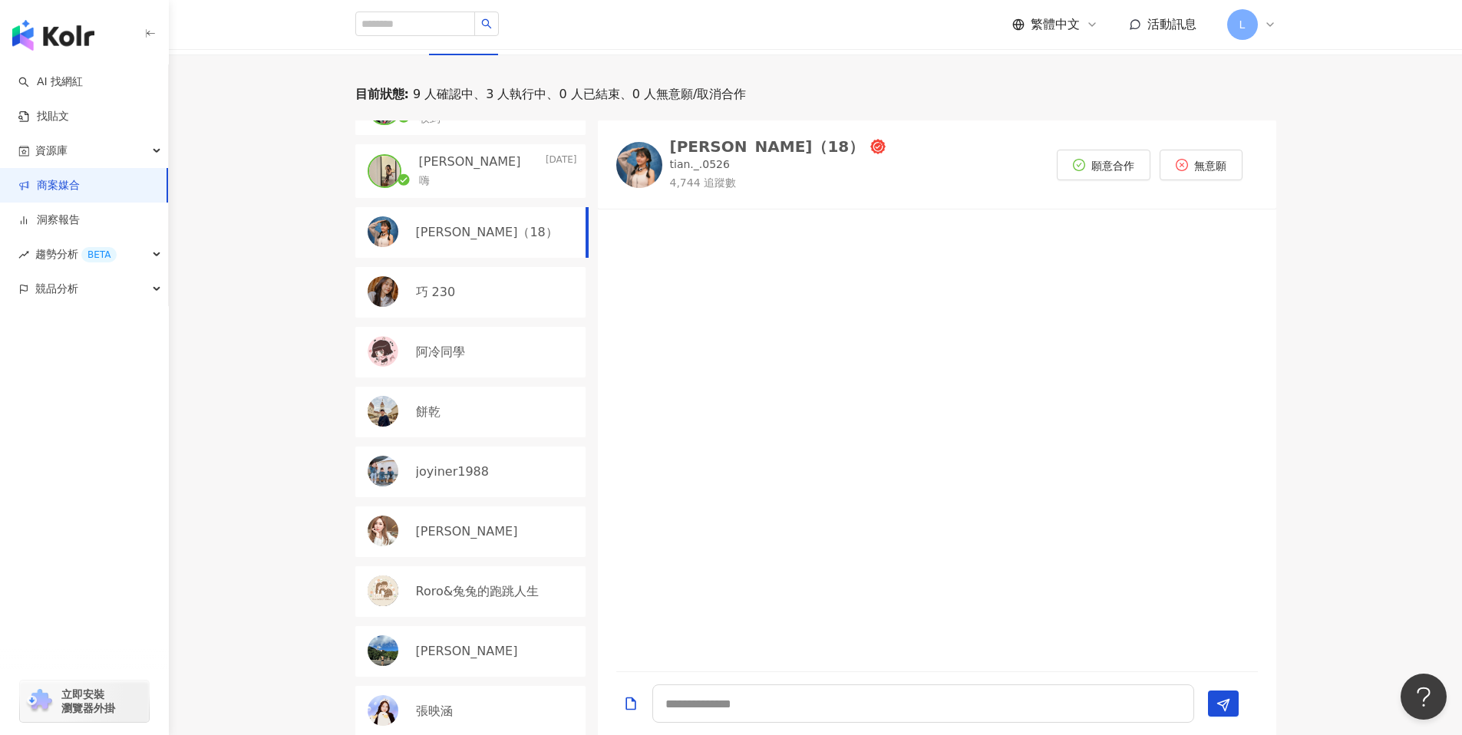
drag, startPoint x: 501, startPoint y: 235, endPoint x: 499, endPoint y: 243, distance: 8.6
click at [499, 235] on div "[PERSON_NAME]（18）" at bounding box center [496, 232] width 161 height 17
click at [471, 312] on div "巧 230" at bounding box center [470, 292] width 230 height 51
click at [450, 362] on div "阿冷同學" at bounding box center [470, 352] width 230 height 51
click at [458, 413] on div "餅乾" at bounding box center [496, 412] width 161 height 17
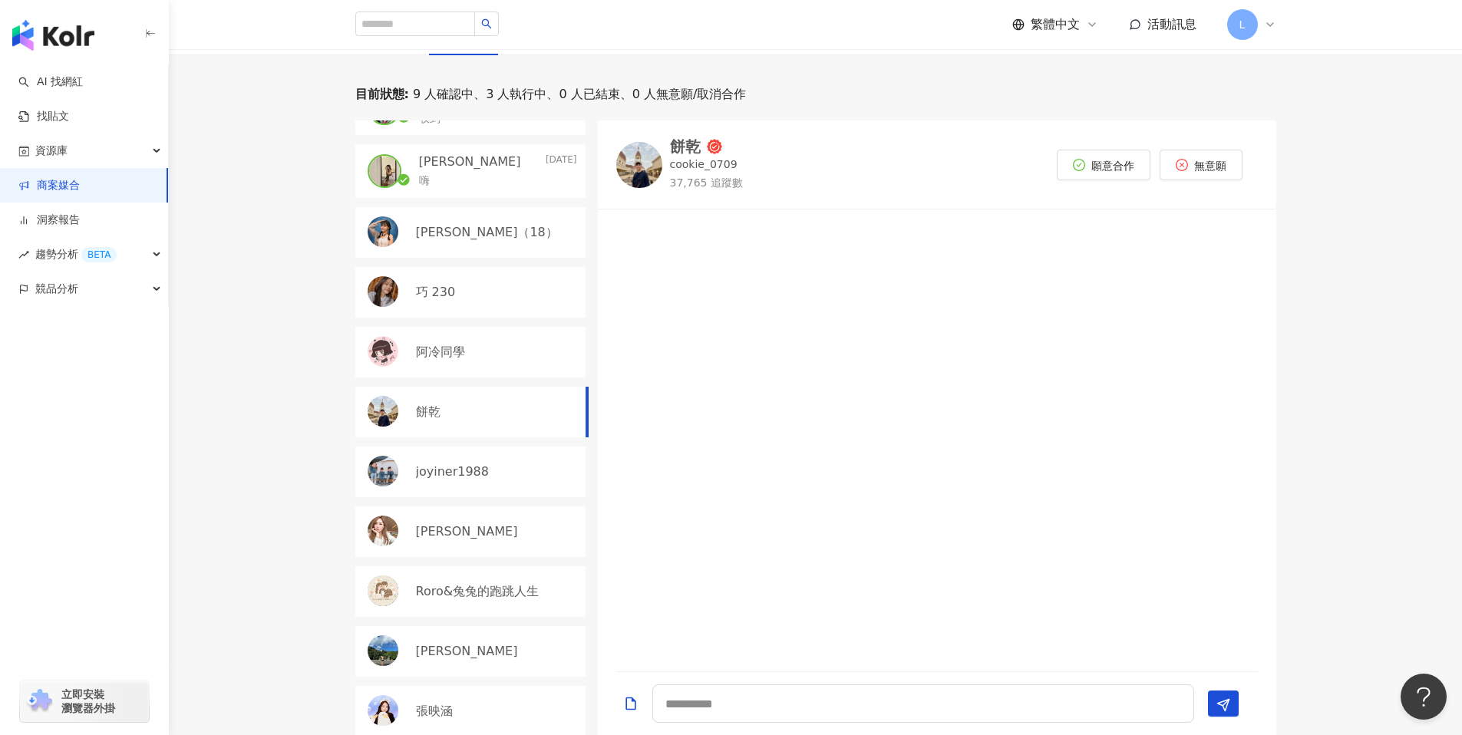
click at [448, 441] on div "[PERSON_NAME]｜[PERSON_NAME] [DATE] 之前有合作過服飾的以及飲品 小錢的白蘿蔔 [DATE] 收到 [PERSON_NAME]…" at bounding box center [476, 429] width 243 height 616
click at [80, 178] on link "商案媒合" at bounding box center [48, 185] width 61 height 15
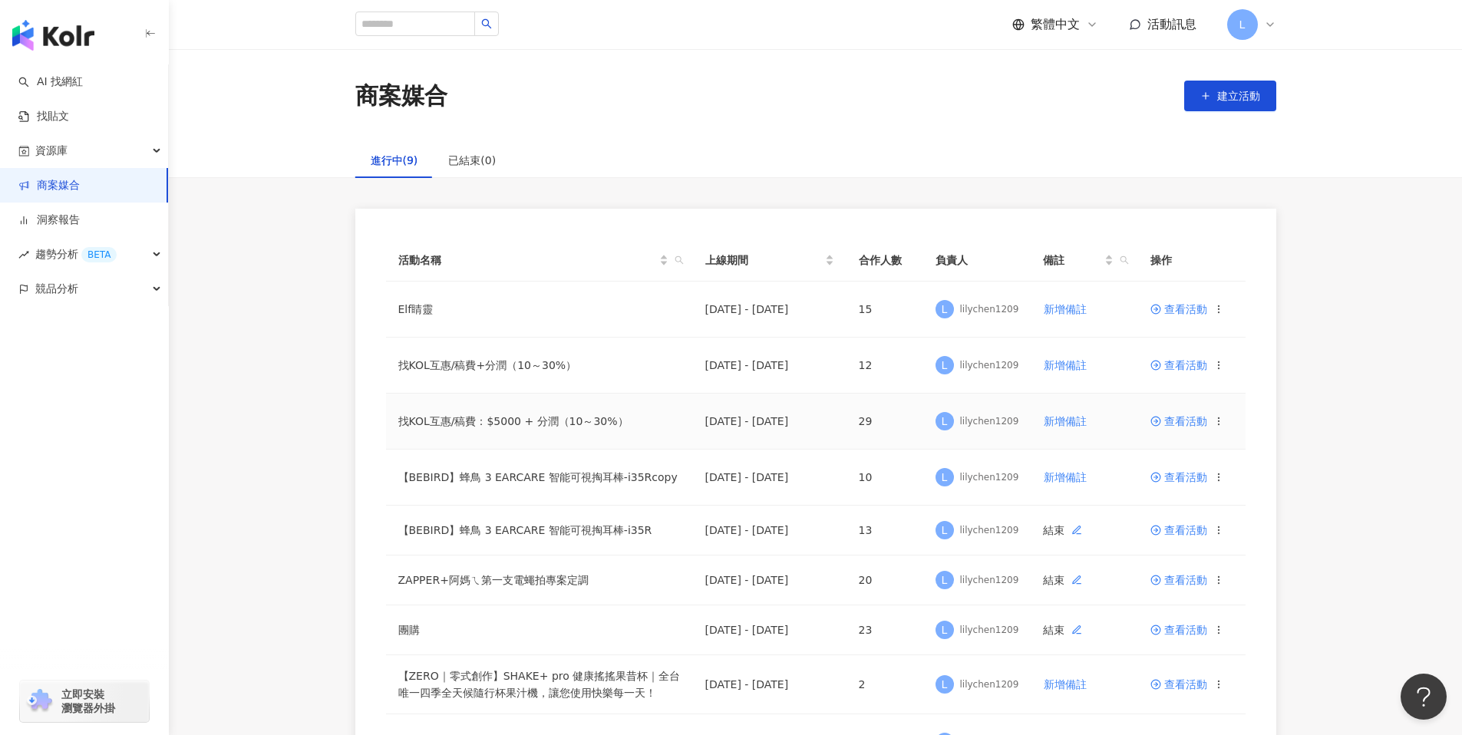
click at [1181, 422] on span "查看活動" at bounding box center [1179, 421] width 57 height 11
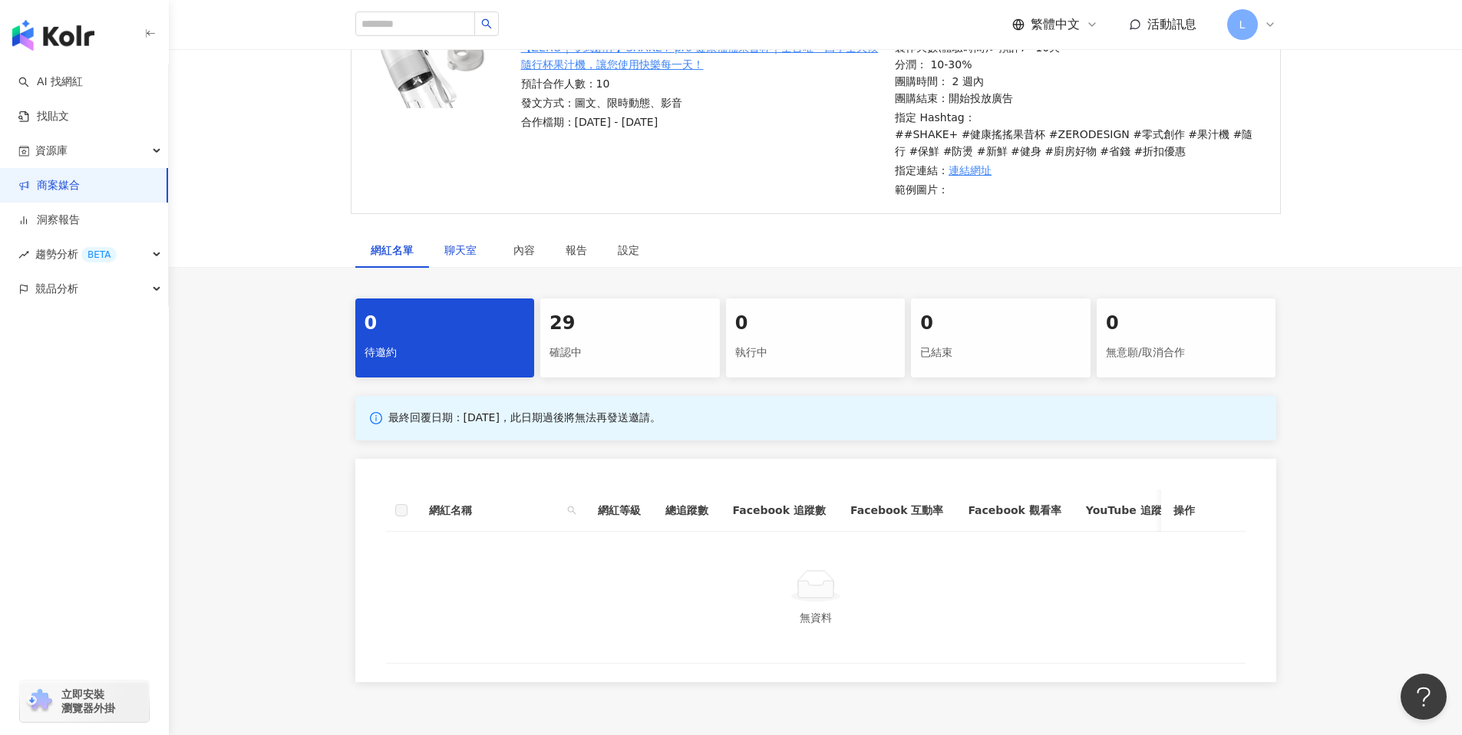
click at [478, 258] on div "聊天室" at bounding box center [463, 250] width 38 height 17
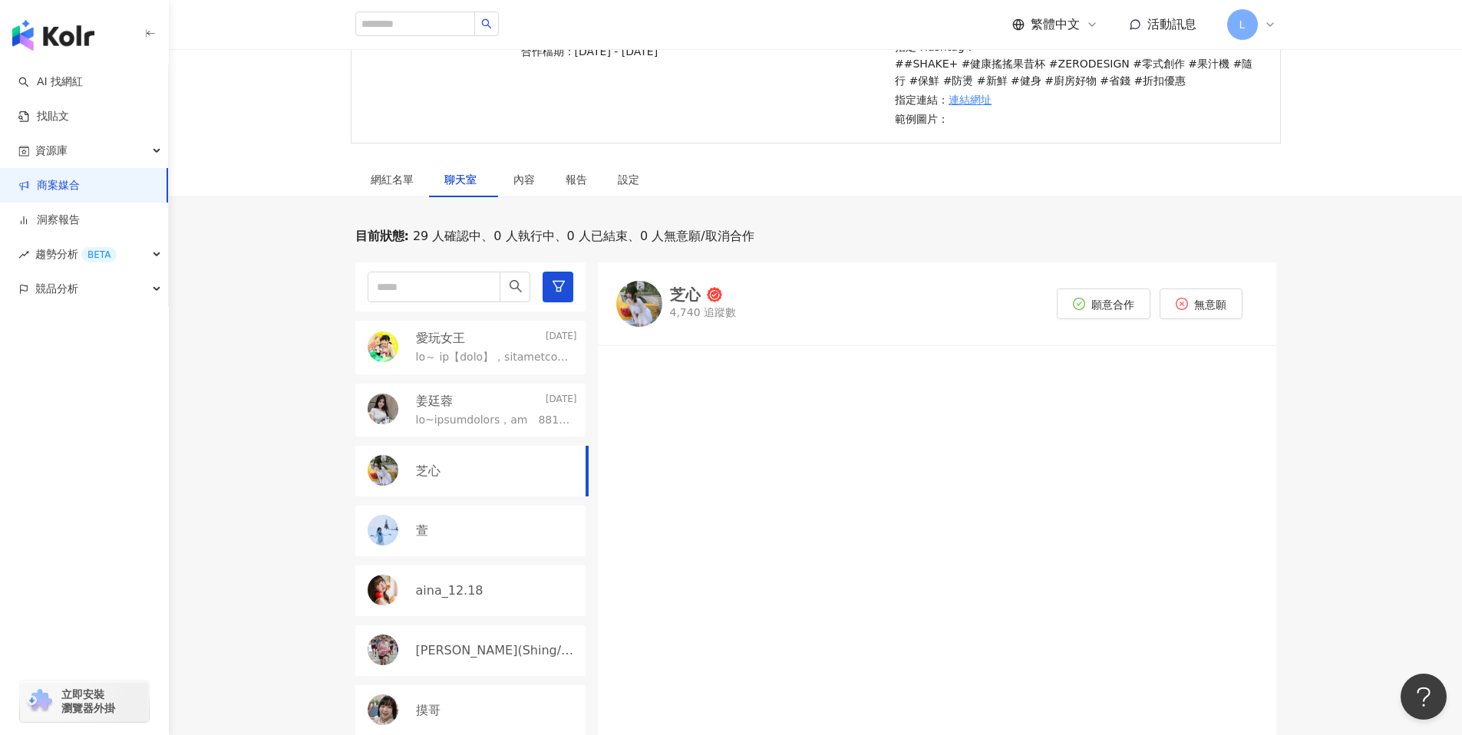
scroll to position [316, 0]
click at [66, 181] on link "商案媒合" at bounding box center [48, 185] width 61 height 15
